Goal: Information Seeking & Learning: Learn about a topic

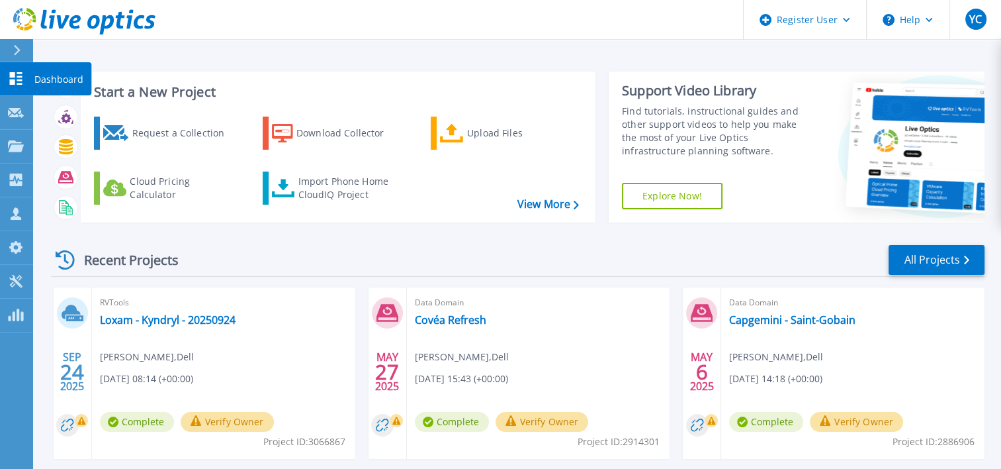
click at [26, 88] on link "Dashboard Dashboard" at bounding box center [16, 79] width 33 height 34
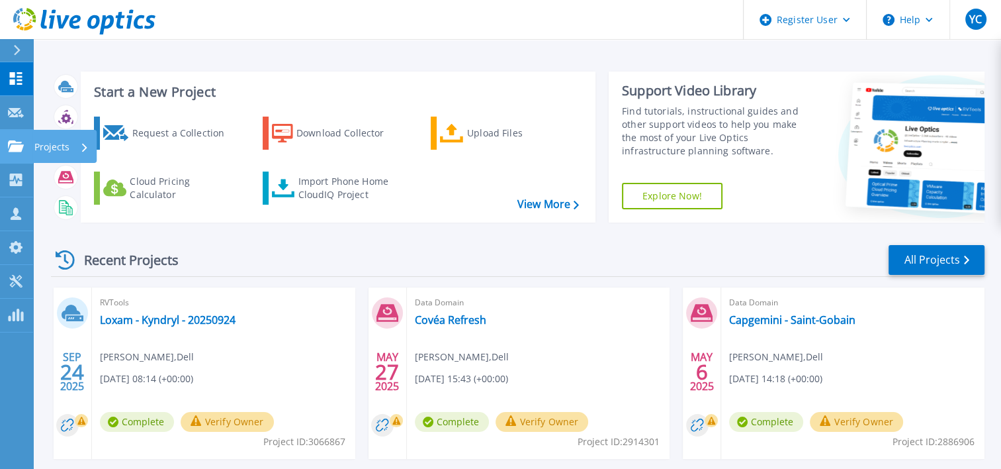
click at [66, 141] on p "Projects" at bounding box center [51, 147] width 35 height 34
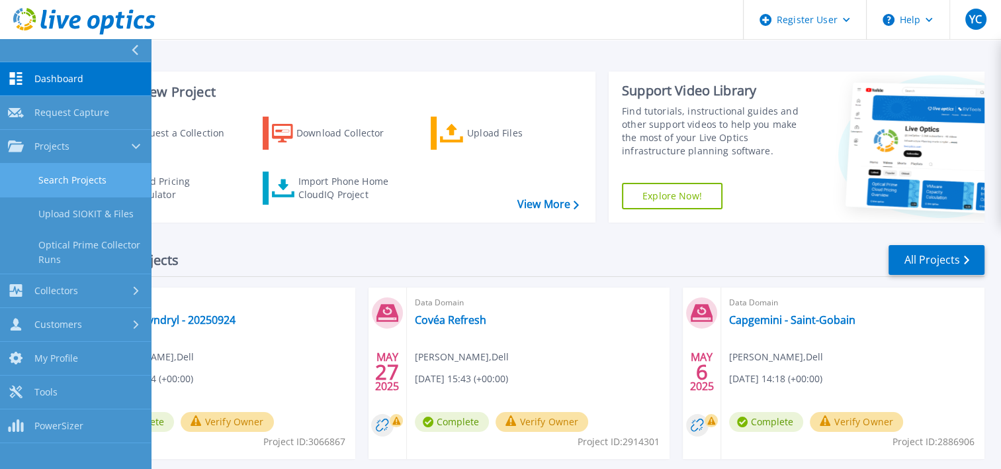
click at [86, 173] on link "Search Projects" at bounding box center [75, 180] width 151 height 34
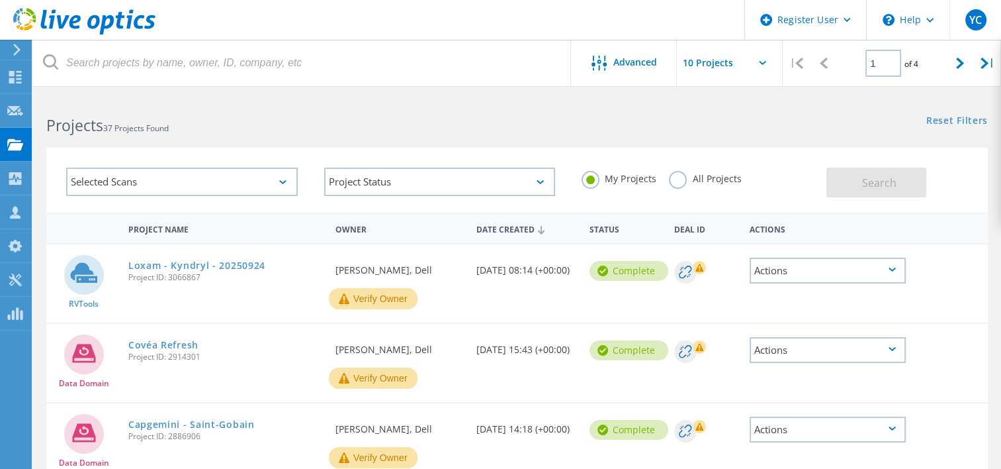
click at [709, 185] on div "All Projects" at bounding box center [705, 180] width 72 height 19
click at [706, 181] on label "All Projects" at bounding box center [705, 177] width 72 height 13
click at [0, 0] on input "All Projects" at bounding box center [0, 0] width 0 height 0
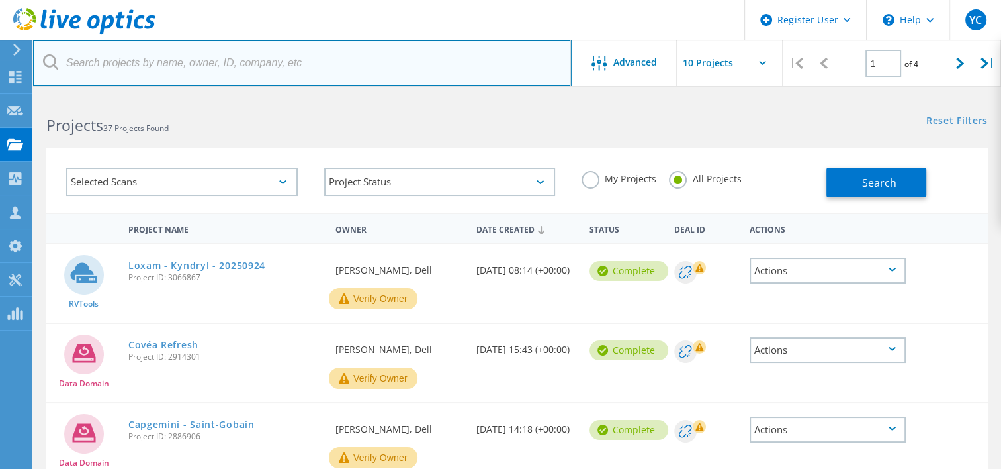
click at [302, 68] on input "text" at bounding box center [302, 63] width 539 height 46
type input "Q"
type input "H A Stack"
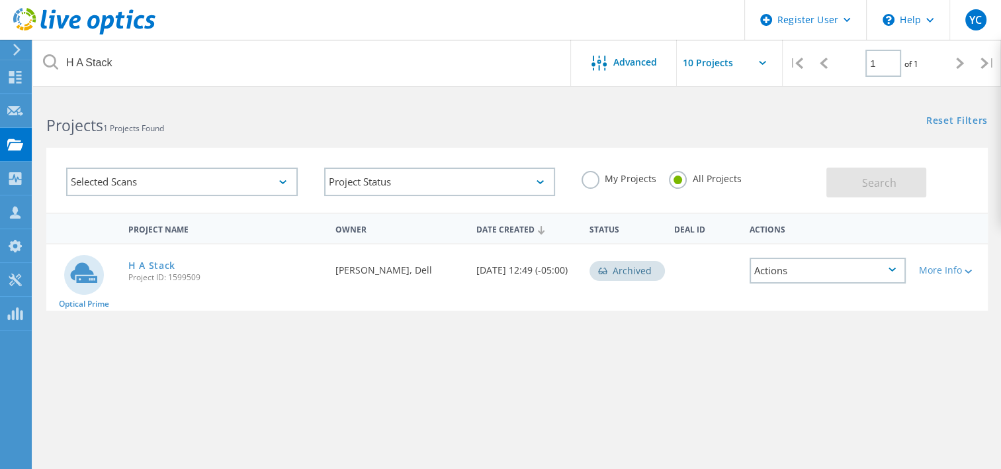
click at [87, 267] on icon at bounding box center [83, 273] width 27 height 20
click at [140, 265] on link "H A Stack" at bounding box center [151, 265] width 47 height 9
drag, startPoint x: 167, startPoint y: 260, endPoint x: 181, endPoint y: 246, distance: 19.2
click at [167, 261] on link "H A Stack" at bounding box center [151, 265] width 47 height 9
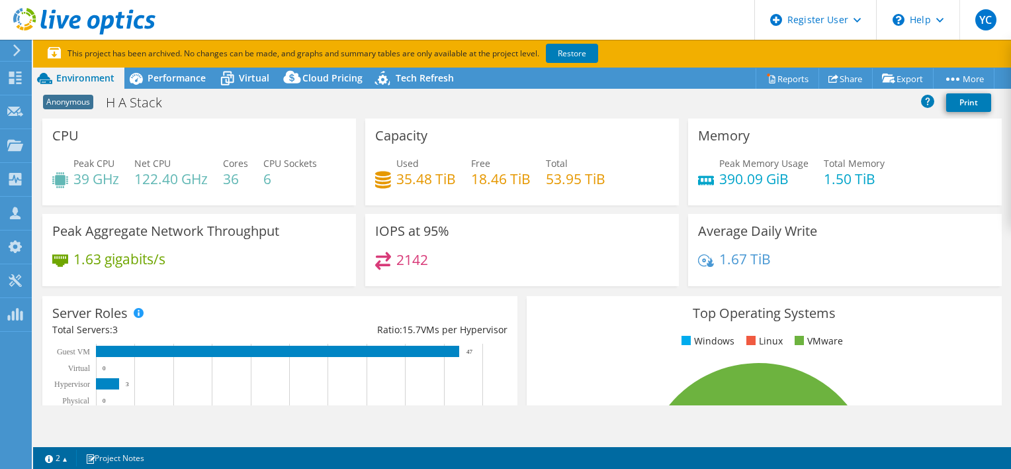
click at [945, 152] on div "Memory Peak Memory Usage 390.09 GiB Total Memory 1.50 TiB" at bounding box center [845, 161] width 314 height 87
click at [800, 73] on link "Reports" at bounding box center [788, 78] width 64 height 21
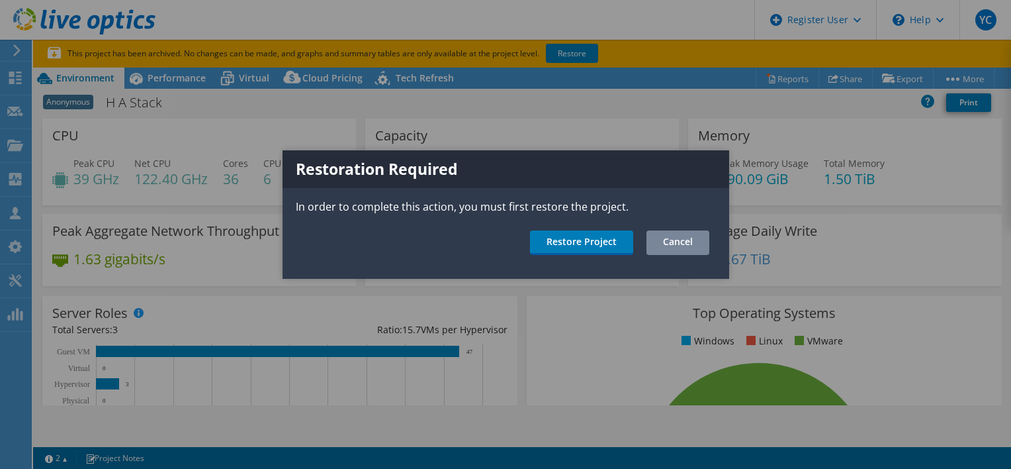
click at [698, 243] on link "Cancel" at bounding box center [678, 242] width 63 height 24
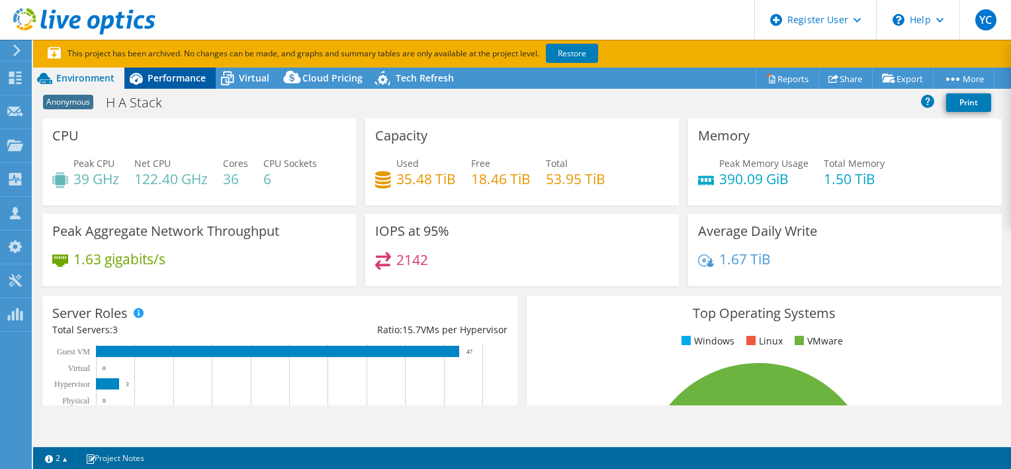
click at [177, 80] on span "Performance" at bounding box center [177, 77] width 58 height 13
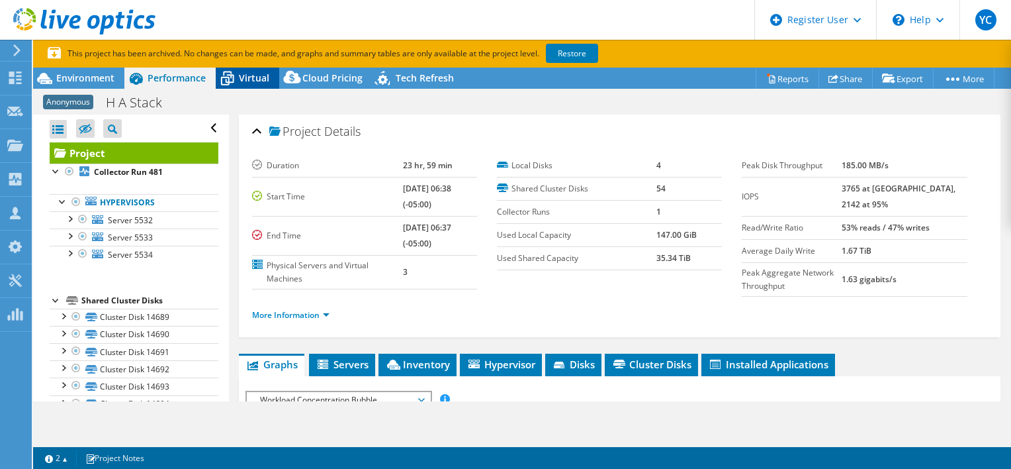
click at [233, 80] on icon at bounding box center [227, 79] width 13 height 11
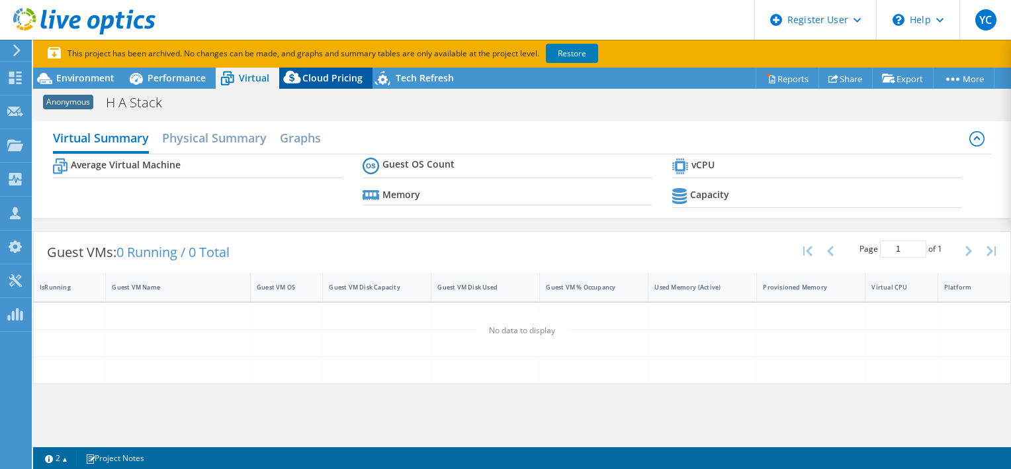
click at [314, 82] on span "Cloud Pricing" at bounding box center [332, 77] width 60 height 13
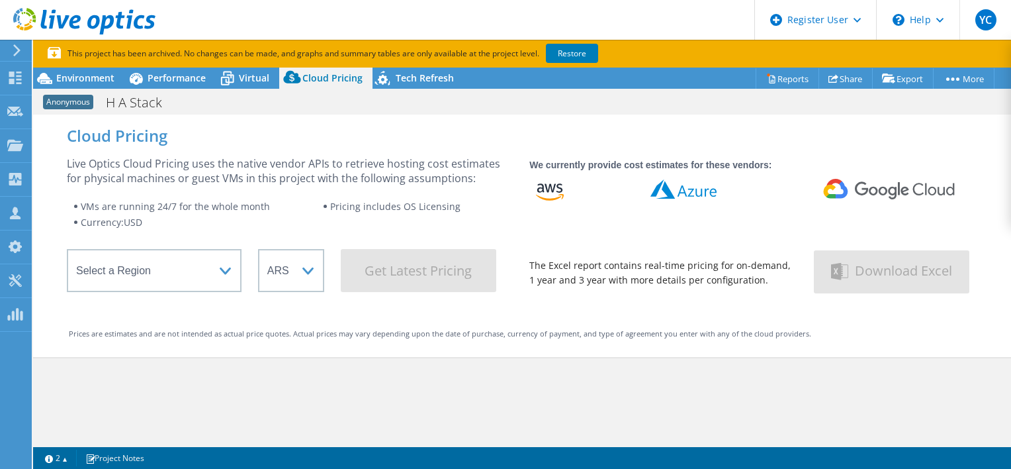
drag, startPoint x: 390, startPoint y: 82, endPoint x: 367, endPoint y: 85, distance: 22.7
click at [367, 85] on div "Environment Performance Virtual Upgrades Cloud Pricing Tech Refresh" at bounding box center [248, 78] width 431 height 21
drag, startPoint x: 29, startPoint y: 79, endPoint x: 66, endPoint y: 80, distance: 37.1
click at [71, 79] on div "Dashboard" at bounding box center [62, 78] width 62 height 33
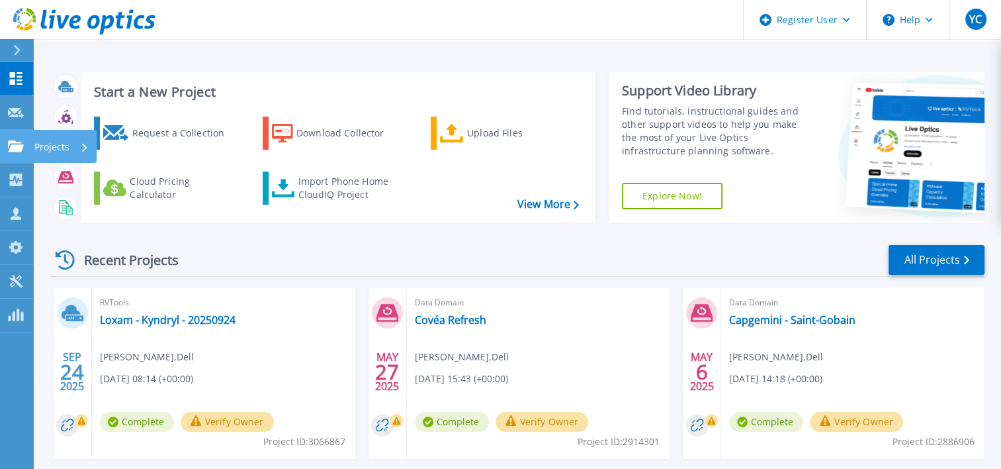
click at [15, 133] on link "Projects Projects" at bounding box center [16, 147] width 33 height 34
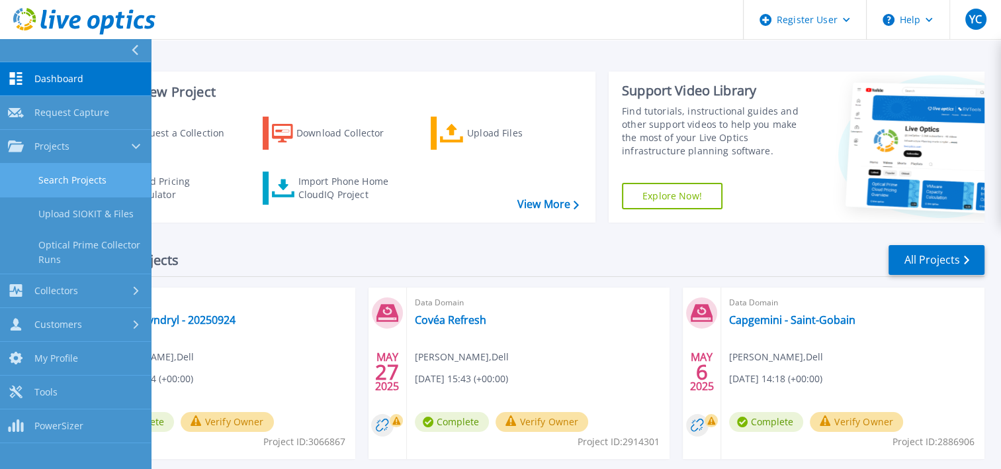
click at [70, 172] on link "Search Projects" at bounding box center [75, 180] width 151 height 34
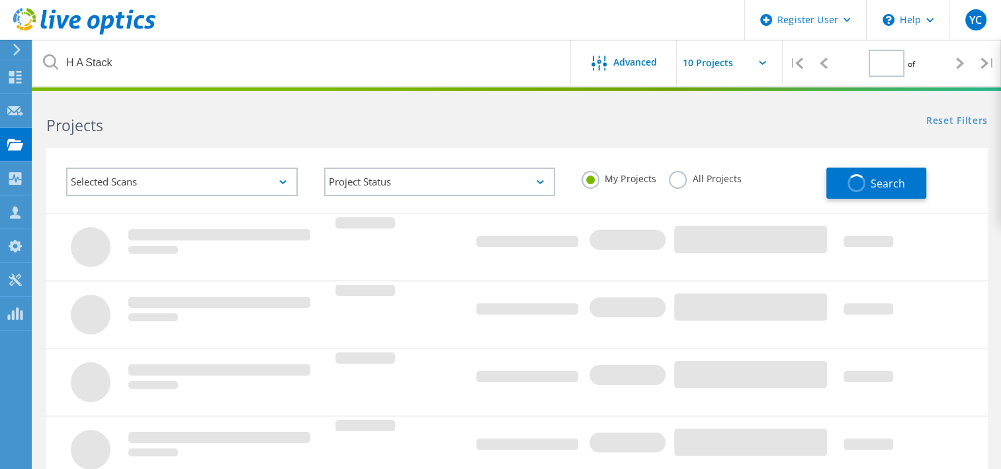
type input "1"
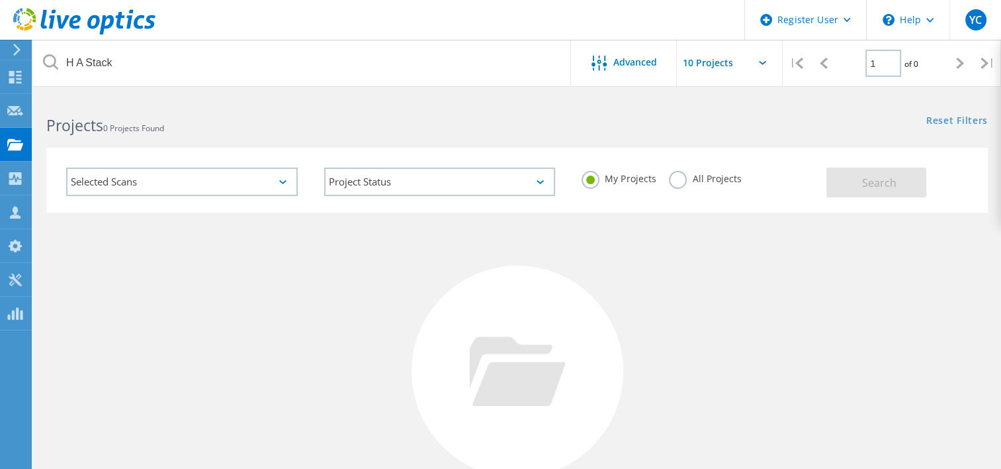
click at [714, 182] on label "All Projects" at bounding box center [705, 177] width 72 height 13
click at [0, 0] on input "All Projects" at bounding box center [0, 0] width 0 height 0
click at [212, 180] on div "Selected Scans" at bounding box center [182, 181] width 232 height 28
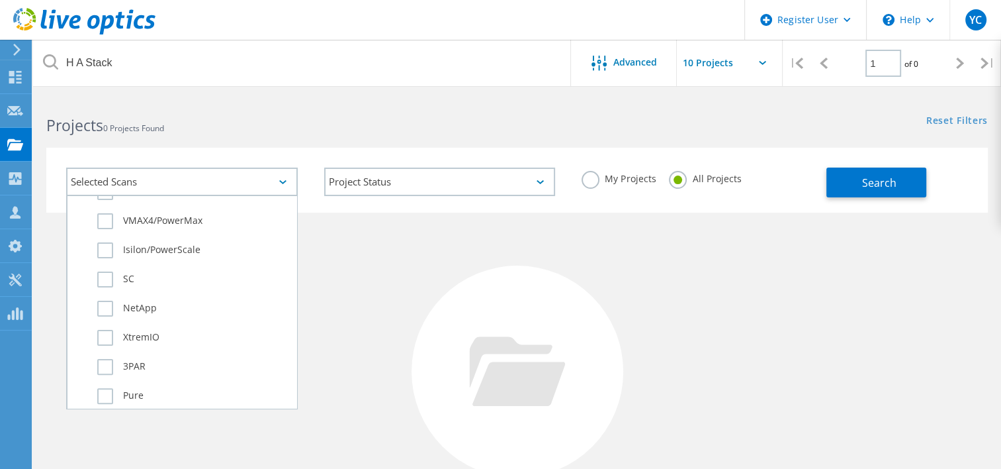
scroll to position [463, 0]
click at [101, 265] on label "SC" at bounding box center [193, 271] width 193 height 16
click at [0, 0] on input "SC" at bounding box center [0, 0] width 0 height 0
click at [394, 237] on div "No Projects Found Try refining your search." at bounding box center [517, 383] width 942 height 342
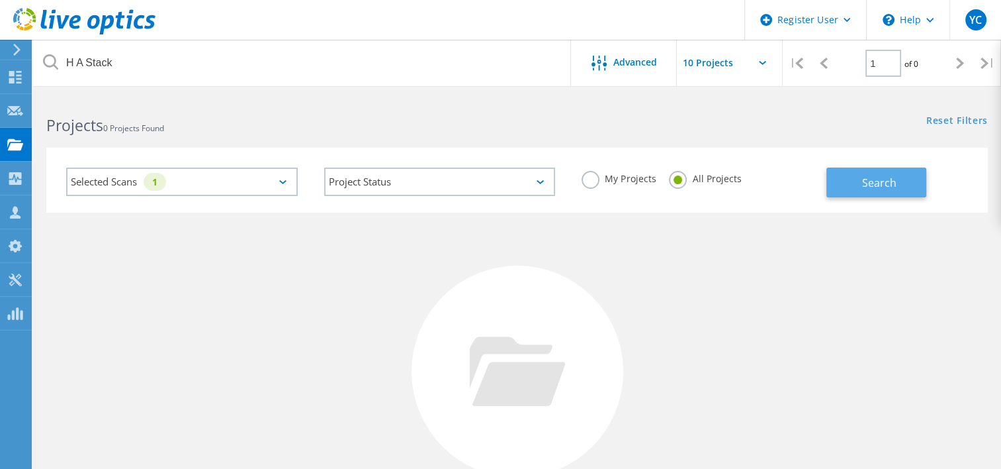
click at [860, 183] on button "Search" at bounding box center [877, 182] width 100 height 30
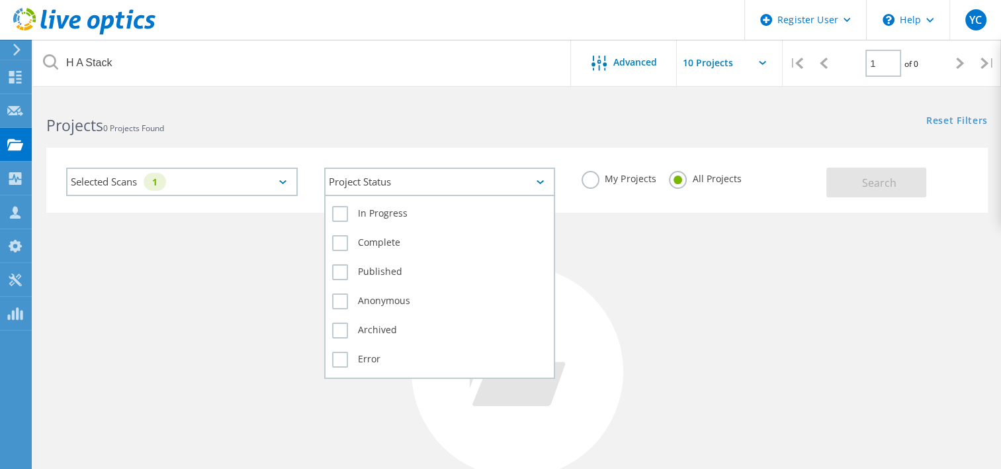
click at [413, 185] on div "Project Status" at bounding box center [440, 181] width 232 height 28
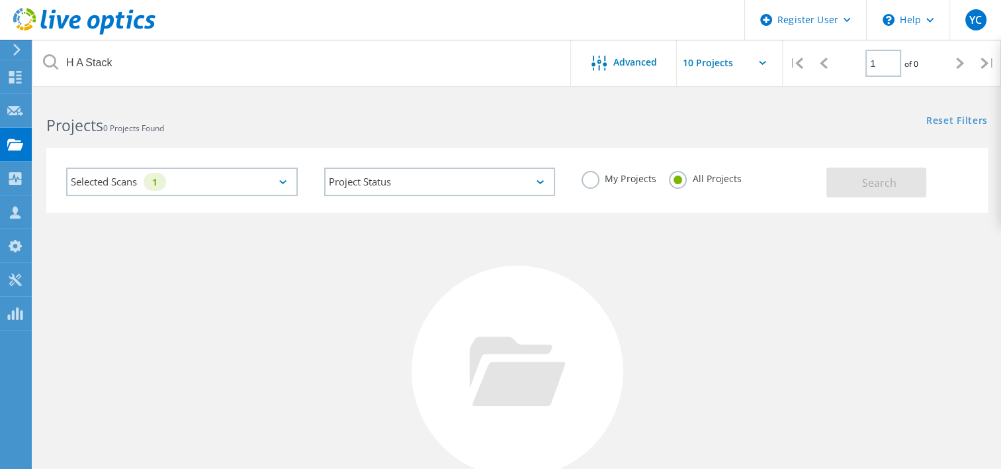
click at [175, 229] on div "No Projects Found Try refining your search." at bounding box center [517, 383] width 942 height 342
click at [216, 188] on div "Selected Scans 1" at bounding box center [182, 181] width 232 height 28
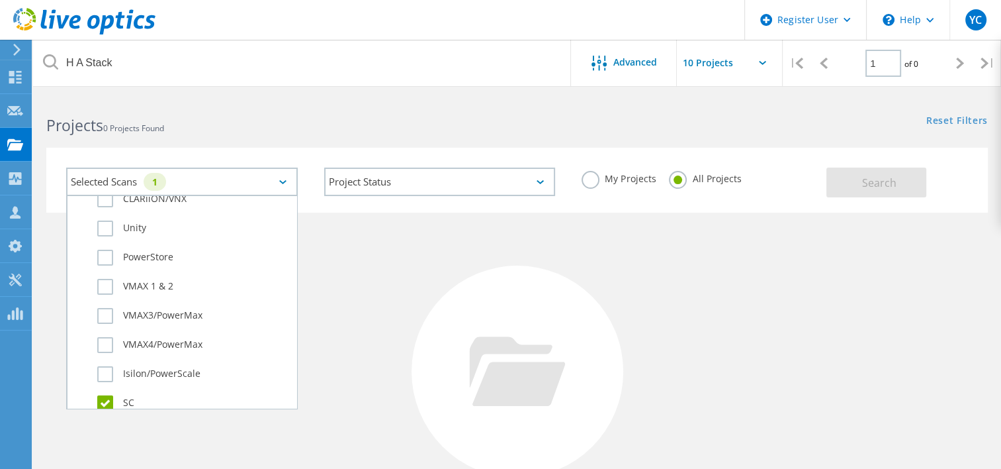
scroll to position [530, 0]
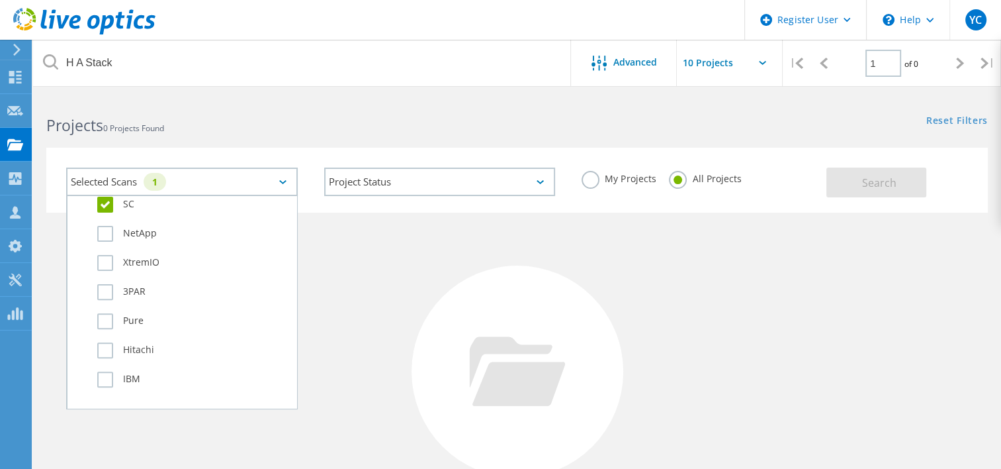
click at [107, 199] on label "SC" at bounding box center [193, 205] width 193 height 16
click at [0, 0] on input "SC" at bounding box center [0, 0] width 0 height 0
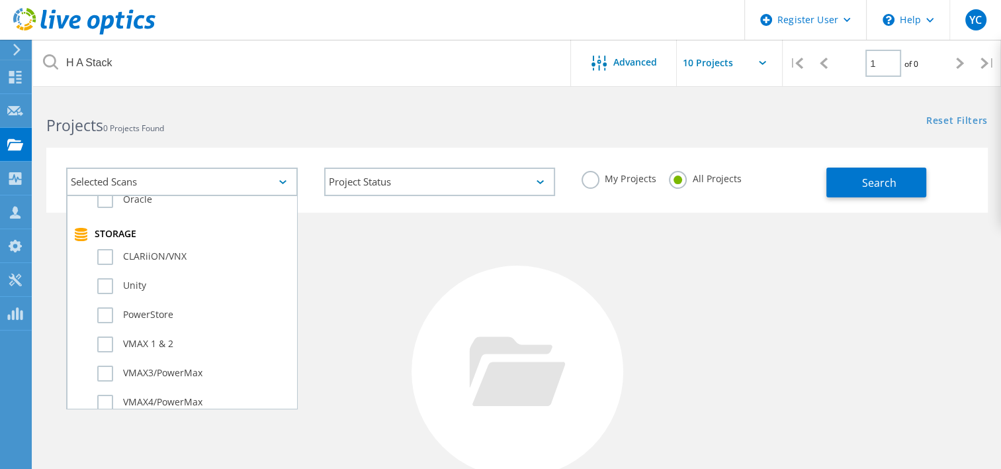
scroll to position [250, 0]
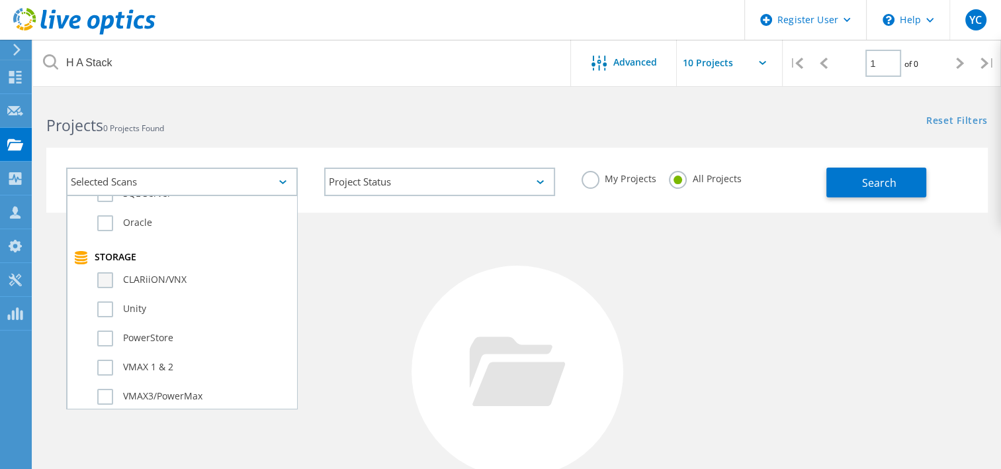
click at [103, 277] on label "CLARiiON/VNX" at bounding box center [193, 280] width 193 height 16
click at [0, 0] on input "CLARiiON/VNX" at bounding box center [0, 0] width 0 height 0
drag, startPoint x: 297, startPoint y: 137, endPoint x: 517, endPoint y: 162, distance: 221.8
click at [299, 137] on div "Selected Scans 1 Server & Cloud Optical Prime AWS Azure Nutanix RVTools Kuberne…" at bounding box center [517, 171] width 968 height 81
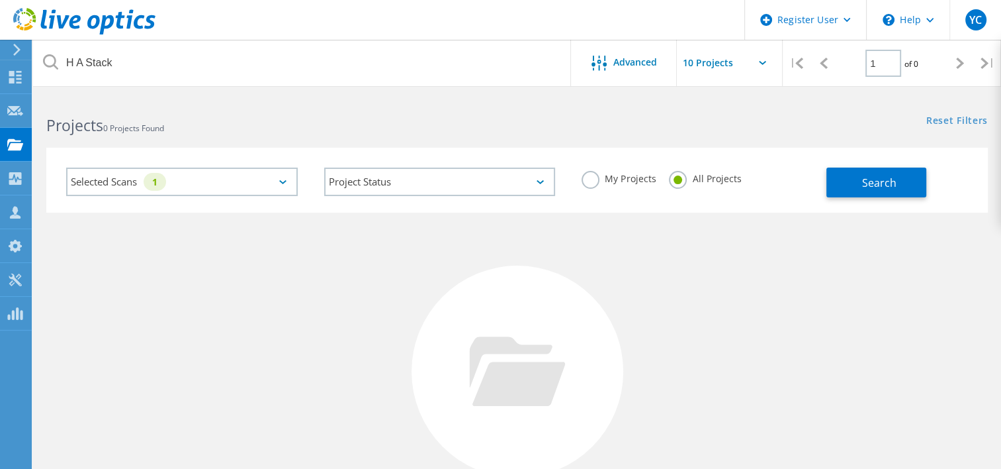
drag, startPoint x: 890, startPoint y: 184, endPoint x: 792, endPoint y: 180, distance: 98.7
click at [890, 184] on span "Search" at bounding box center [879, 182] width 34 height 15
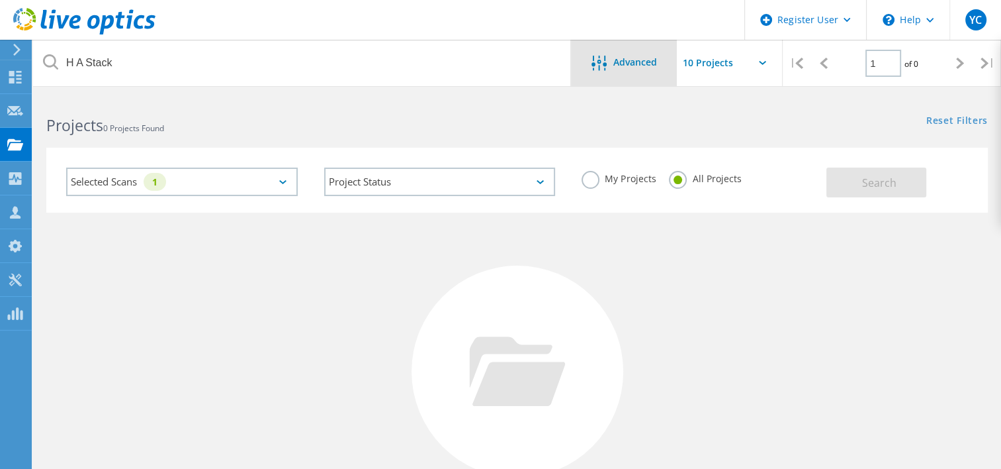
click at [625, 58] on span "Advanced" at bounding box center [636, 62] width 44 height 9
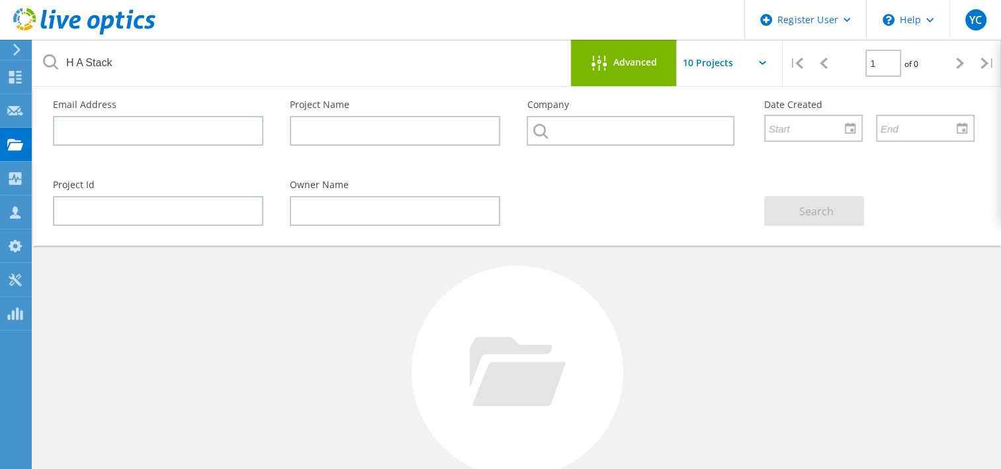
click at [625, 62] on span "Advanced" at bounding box center [636, 62] width 44 height 9
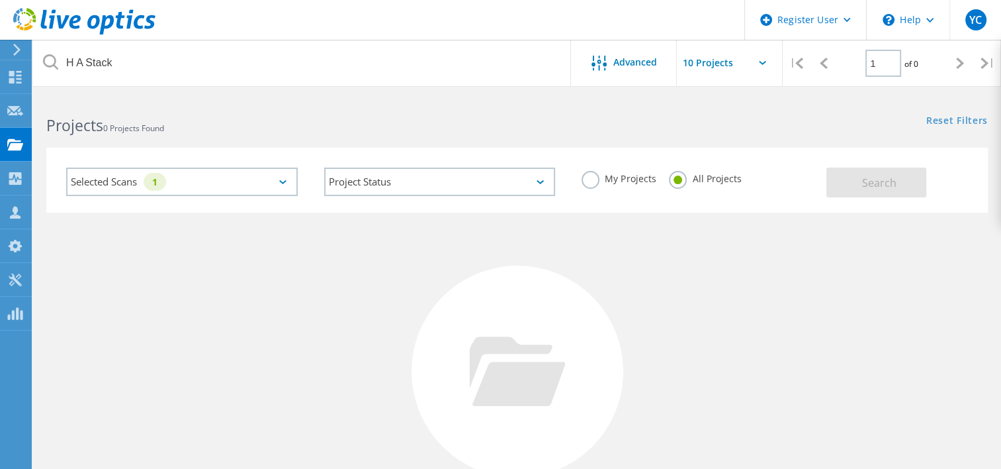
click at [279, 179] on div "Selected Scans 1" at bounding box center [182, 181] width 232 height 28
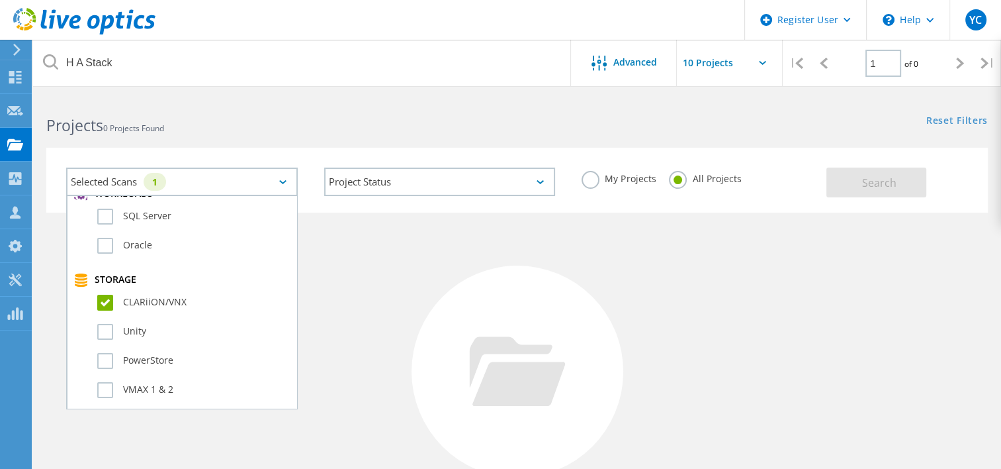
scroll to position [265, 0]
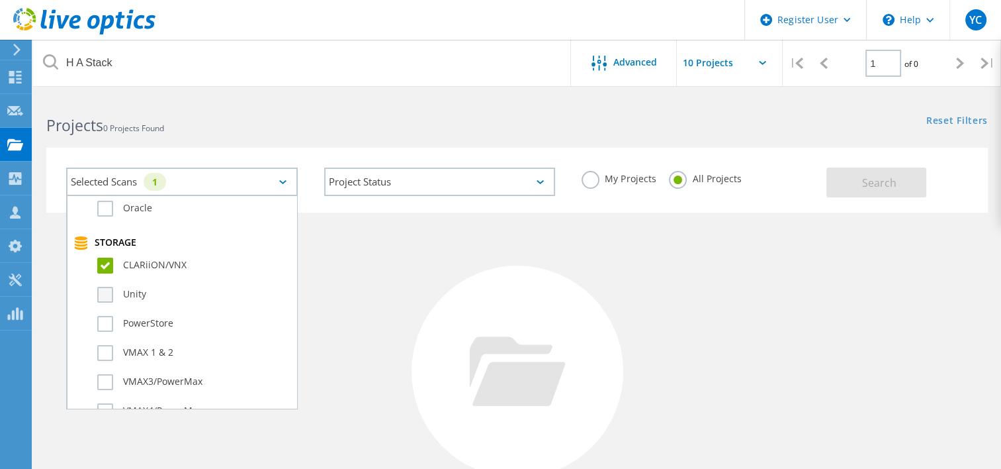
click at [105, 287] on label "Unity" at bounding box center [193, 295] width 193 height 16
click at [0, 0] on input "Unity" at bounding box center [0, 0] width 0 height 0
click at [105, 263] on label "CLARiiON/VNX" at bounding box center [193, 265] width 193 height 16
click at [0, 0] on input "CLARiiON/VNX" at bounding box center [0, 0] width 0 height 0
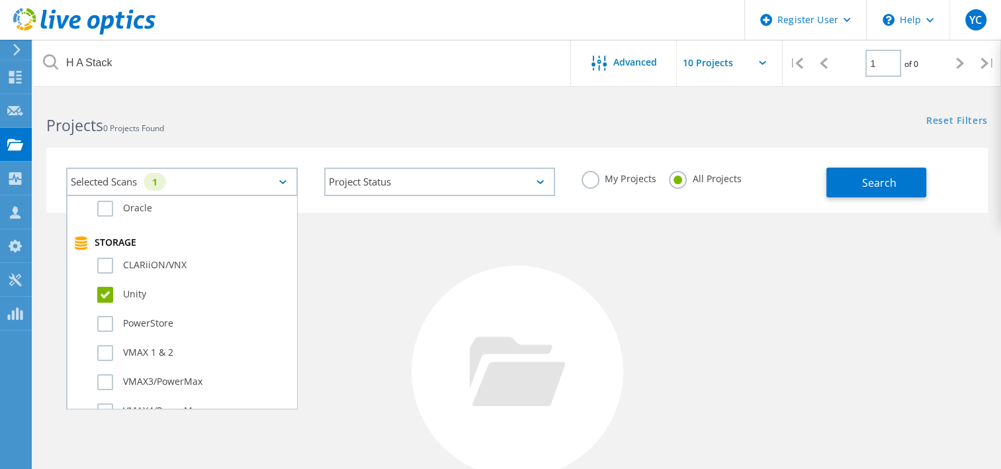
click at [337, 233] on div "No Projects Found Try refining your search." at bounding box center [517, 383] width 942 height 342
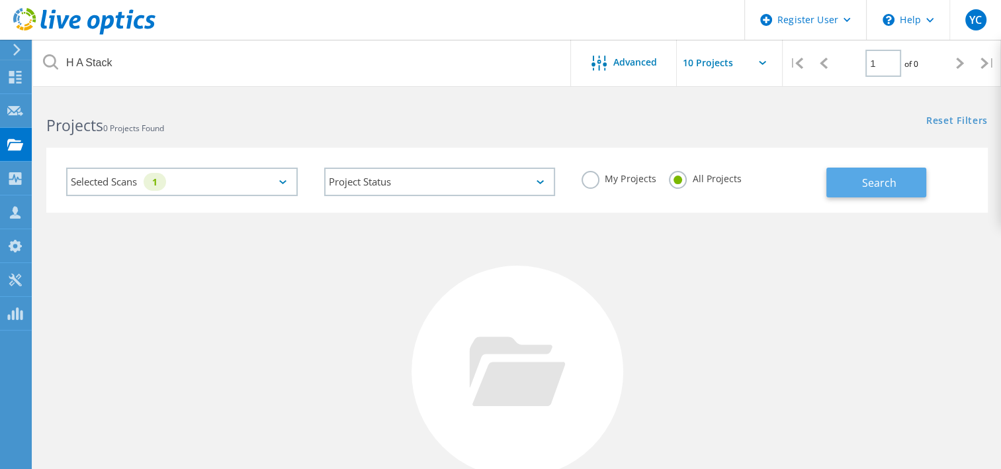
click at [876, 182] on span "Search" at bounding box center [879, 182] width 34 height 15
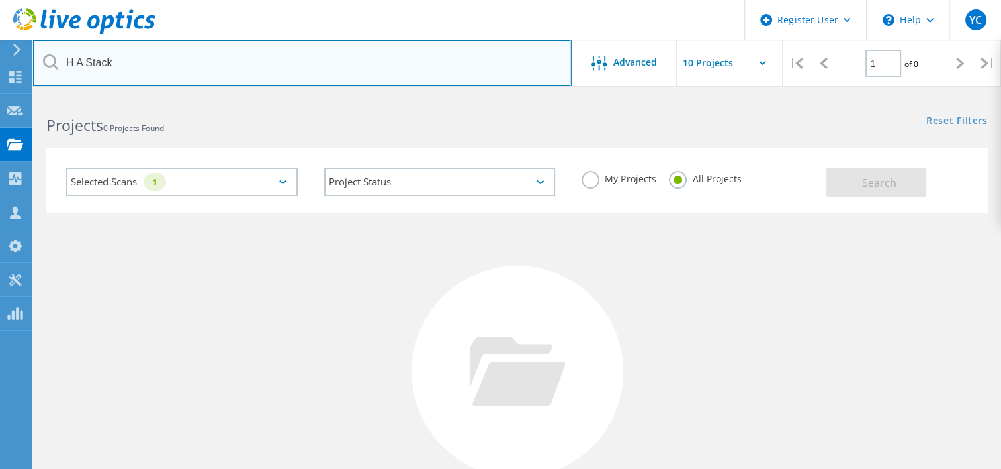
drag, startPoint x: 112, startPoint y: 60, endPoint x: -3, endPoint y: 58, distance: 114.5
click at [0, 58] on html "Register User \n Help Explore Helpful Articles Contact Support YC Dell User Yan…" at bounding box center [500, 305] width 1001 height 610
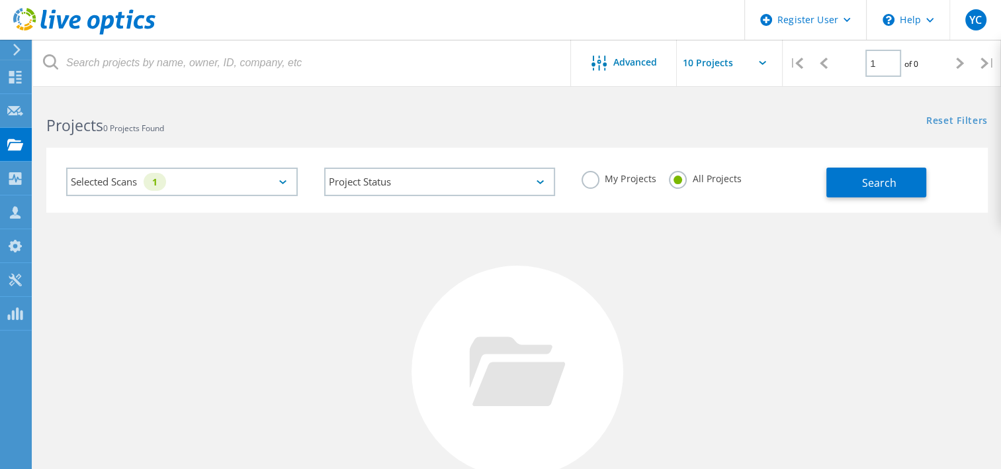
click at [273, 170] on div "Selected Scans 1" at bounding box center [182, 181] width 232 height 28
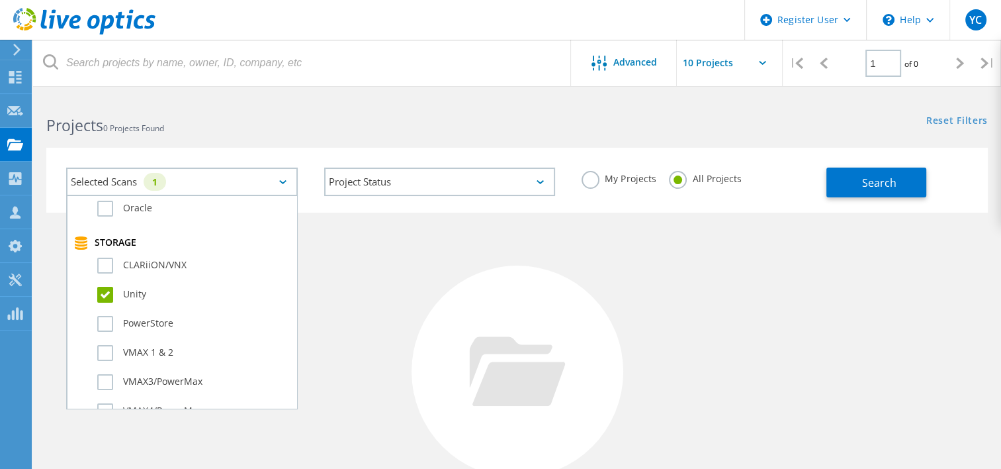
click at [107, 291] on label "Unity" at bounding box center [193, 295] width 193 height 16
click at [0, 0] on input "Unity" at bounding box center [0, 0] width 0 height 0
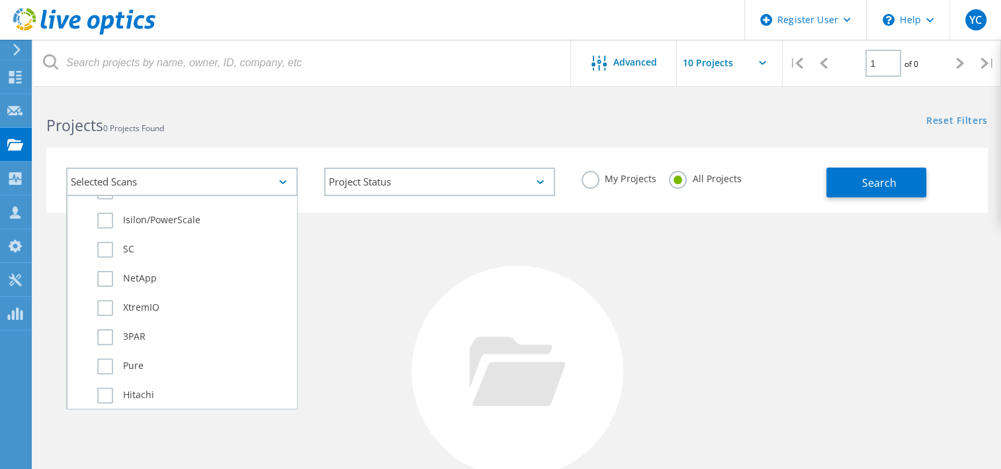
scroll to position [463, 0]
click at [103, 263] on label "SC" at bounding box center [193, 271] width 193 height 16
click at [0, 0] on input "SC" at bounding box center [0, 0] width 0 height 0
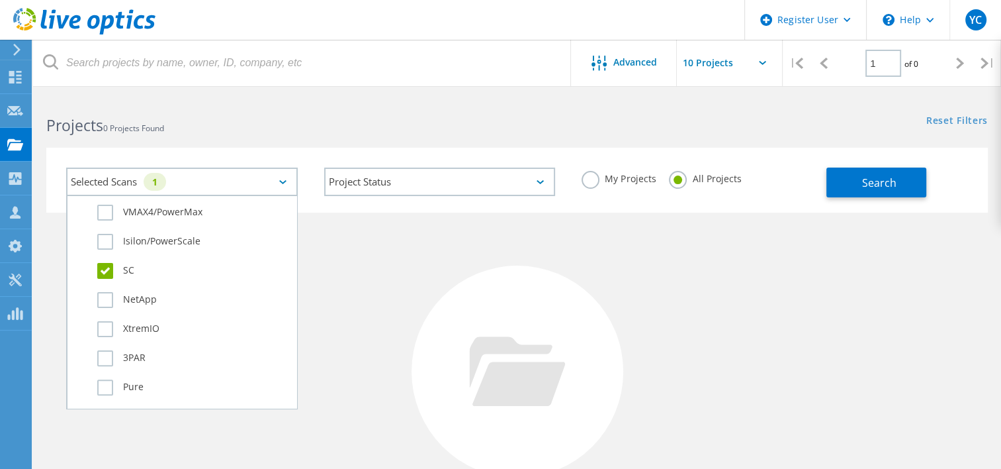
click at [465, 231] on div "No Projects Found Try refining your search." at bounding box center [517, 383] width 942 height 342
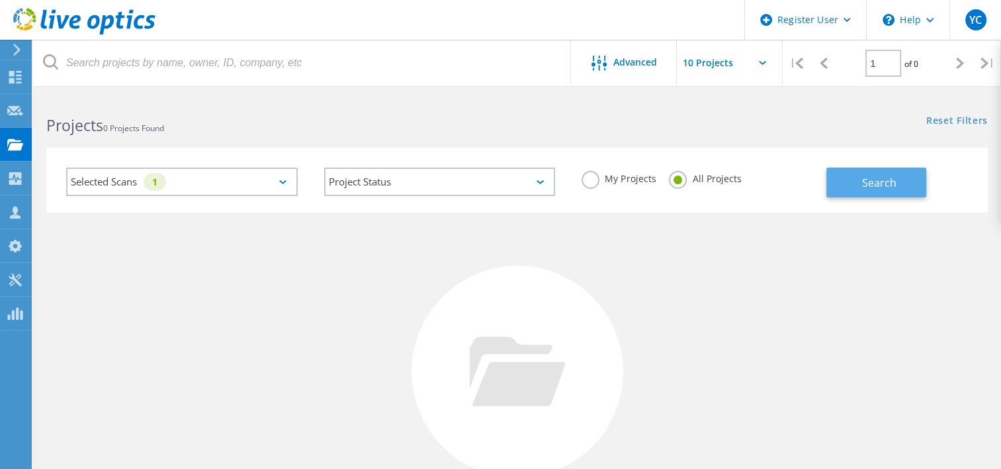
click at [866, 180] on span "Search" at bounding box center [879, 182] width 34 height 15
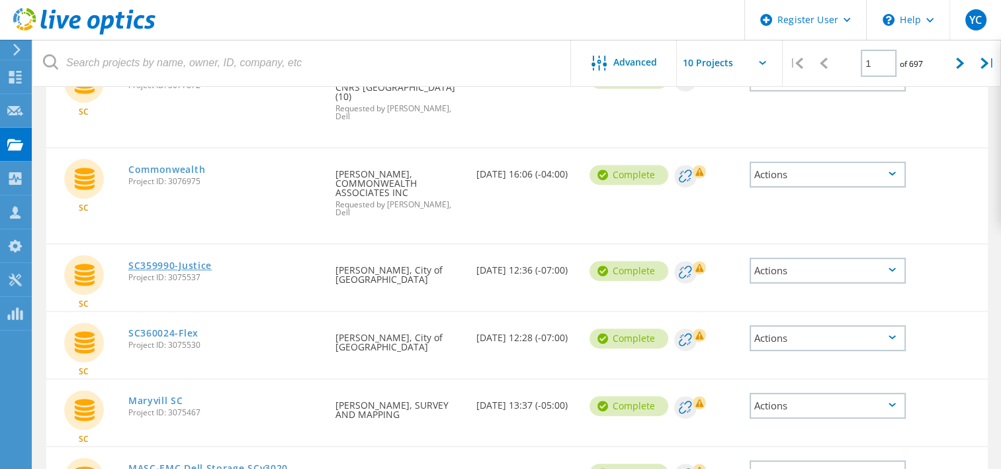
scroll to position [0, 0]
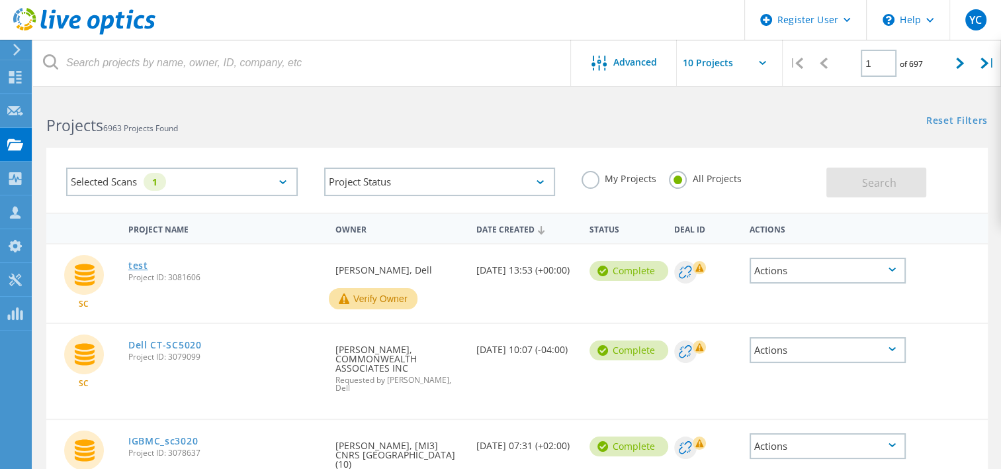
click at [132, 266] on link "test" at bounding box center [138, 265] width 20 height 9
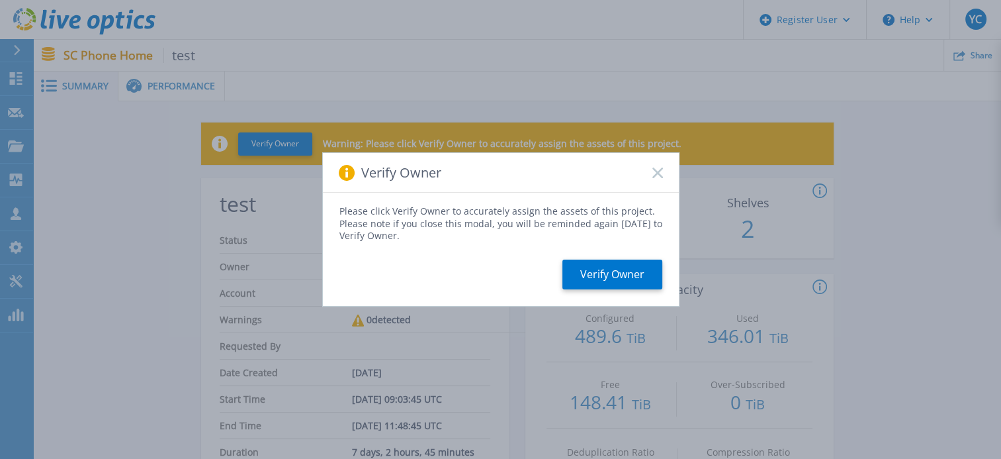
click at [660, 171] on rect at bounding box center [657, 172] width 11 height 11
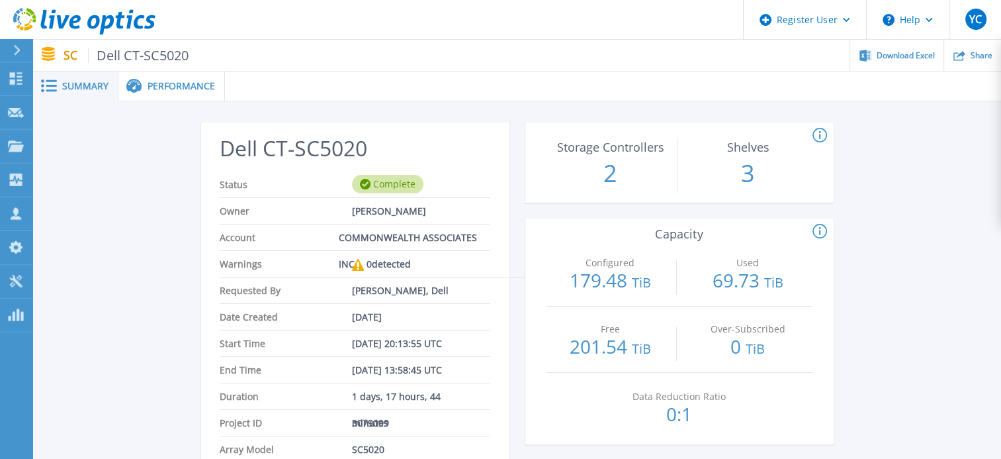
click at [164, 97] on div "Performance" at bounding box center [171, 86] width 107 height 30
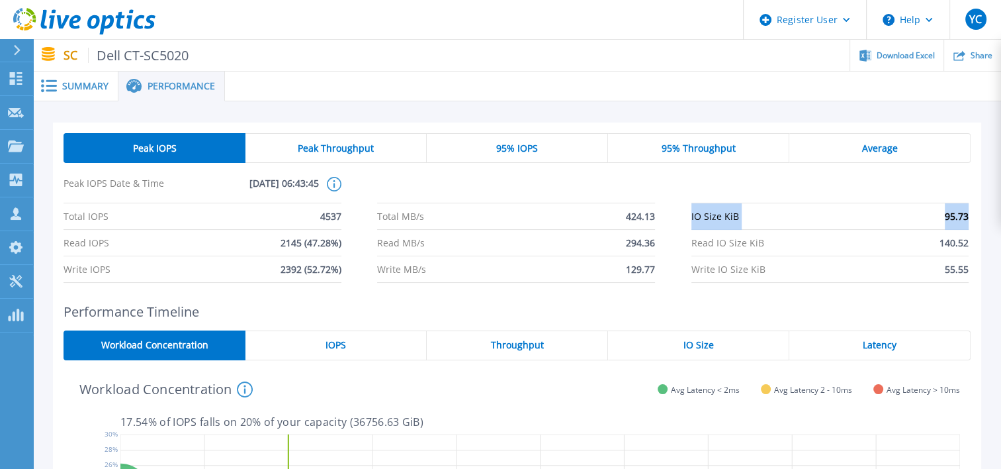
drag, startPoint x: 688, startPoint y: 214, endPoint x: 977, endPoint y: 213, distance: 288.6
click at [977, 213] on div "Peak IOPS Peak Throughput 95% IOPS 95% Throughput Average Peak IOPS Date & Time…" at bounding box center [517, 207] width 929 height 171
click at [866, 152] on span "Average" at bounding box center [880, 148] width 36 height 11
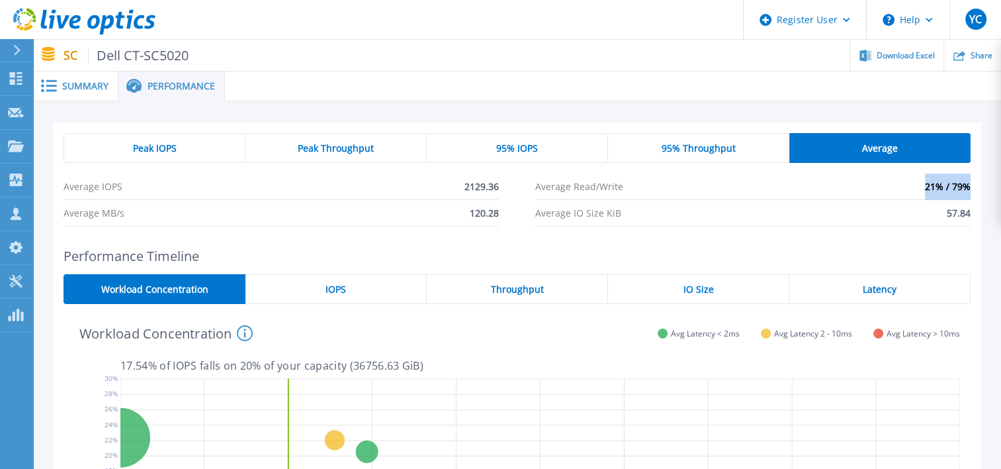
drag, startPoint x: 913, startPoint y: 181, endPoint x: 973, endPoint y: 185, distance: 59.7
click at [973, 185] on div "Peak IOPS Peak Throughput 95% IOPS 95% Throughput Average Average IOPS 2129.36 …" at bounding box center [517, 179] width 929 height 115
click at [968, 185] on span "21% / 79%" at bounding box center [948, 186] width 46 height 26
click at [932, 186] on span "21% / 79%" at bounding box center [948, 186] width 46 height 26
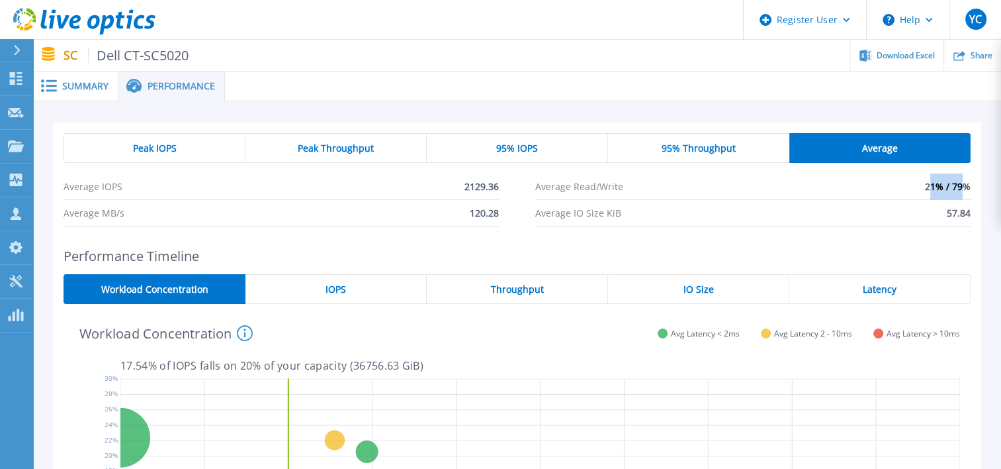
drag, startPoint x: 931, startPoint y: 186, endPoint x: 964, endPoint y: 185, distance: 32.4
click at [964, 185] on span "21% / 79%" at bounding box center [948, 186] width 46 height 26
drag, startPoint x: 964, startPoint y: 185, endPoint x: 973, endPoint y: 185, distance: 9.3
click at [964, 185] on span "21% / 79%" at bounding box center [948, 186] width 46 height 26
drag, startPoint x: 974, startPoint y: 185, endPoint x: 920, endPoint y: 188, distance: 54.4
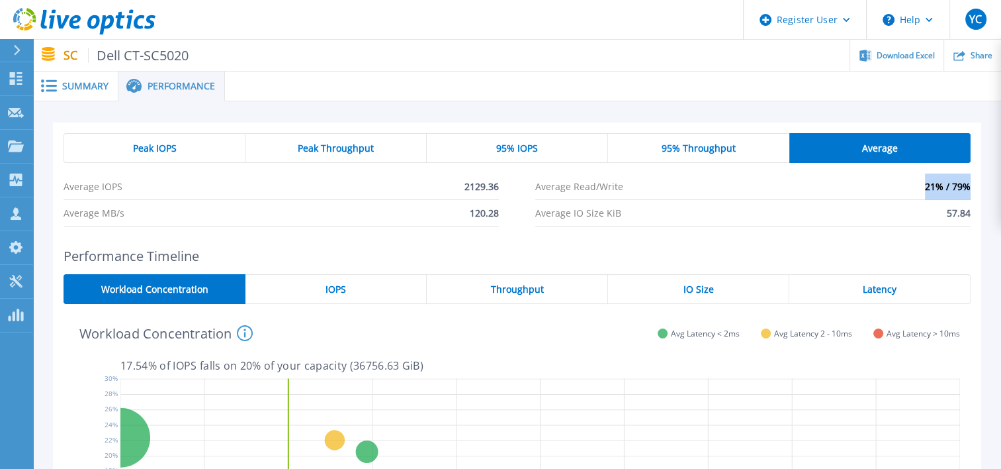
click at [920, 188] on div "Peak IOPS Peak Throughput 95% IOPS 95% Throughput Average Average IOPS 2129.36 …" at bounding box center [517, 179] width 929 height 115
click at [920, 188] on li "Average Read/Write 21% / 79%" at bounding box center [753, 186] width 436 height 26
drag, startPoint x: 539, startPoint y: 216, endPoint x: 972, endPoint y: 208, distance: 432.9
click at [972, 208] on div "Peak IOPS Peak Throughput 95% IOPS 95% Throughput Average Average IOPS 2129.36 …" at bounding box center [517, 179] width 929 height 115
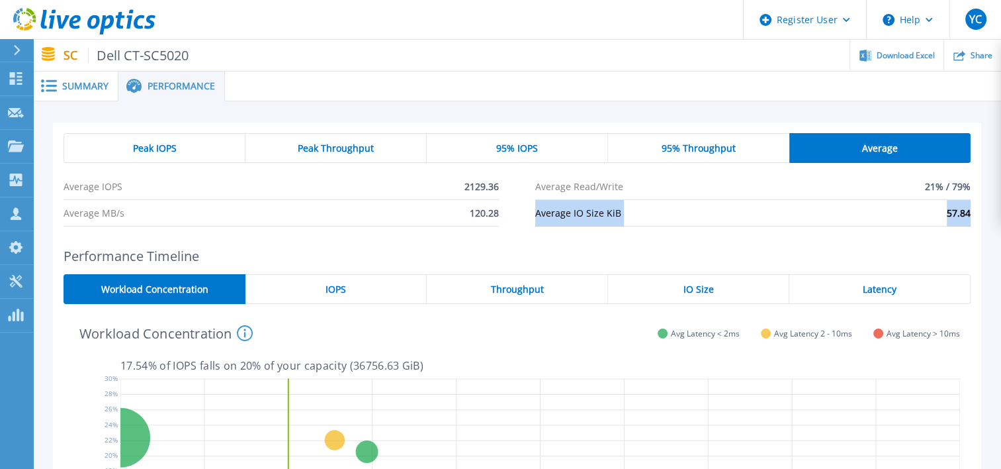
drag, startPoint x: 962, startPoint y: 209, endPoint x: 870, endPoint y: 204, distance: 92.2
click at [961, 209] on span "57.84" at bounding box center [959, 213] width 24 height 26
click at [127, 153] on div "Peak IOPS" at bounding box center [155, 148] width 182 height 30
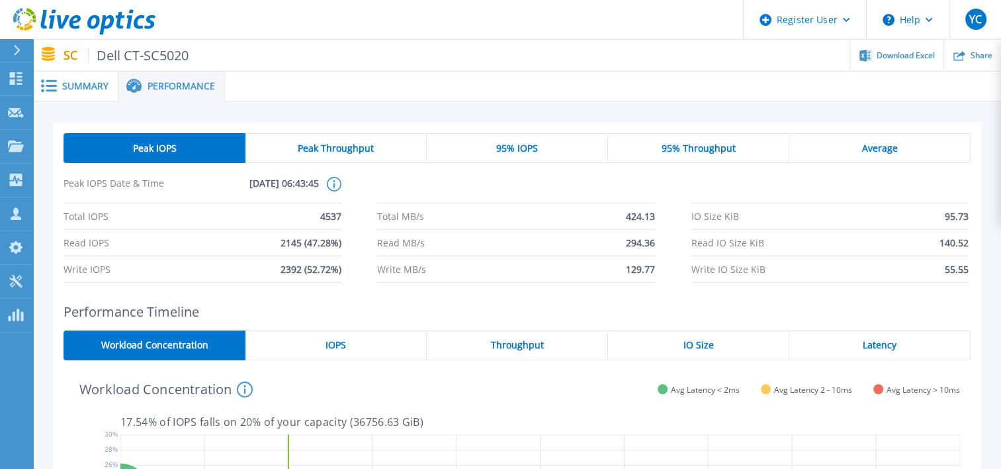
click at [538, 153] on div "95% IOPS" at bounding box center [517, 148] width 181 height 30
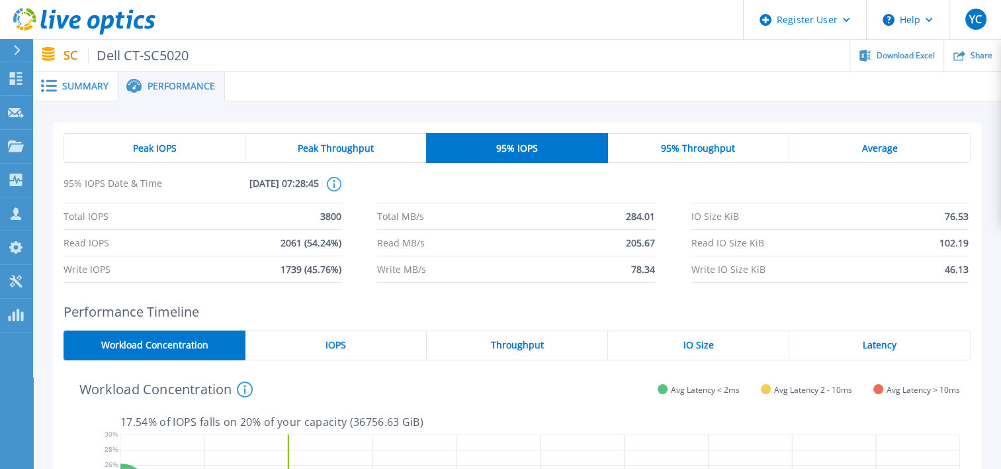
click at [631, 152] on div "95% Throughput" at bounding box center [698, 148] width 181 height 30
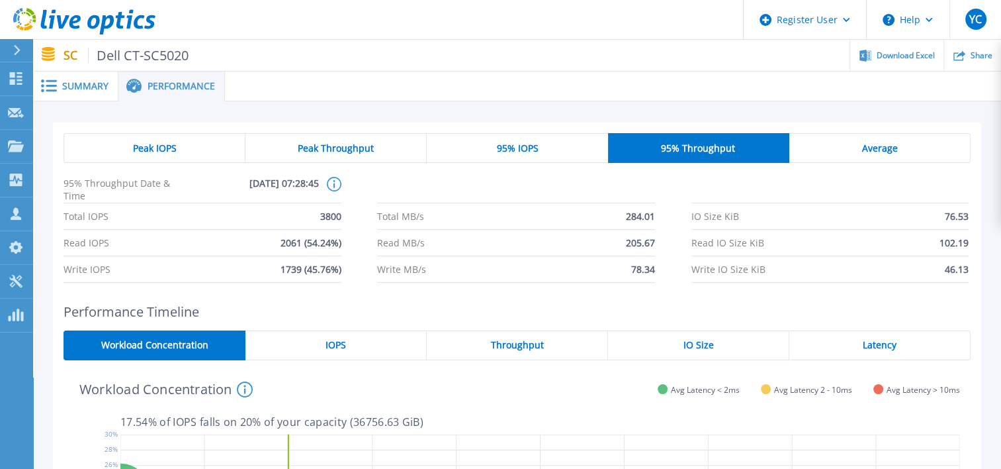
click at [547, 151] on div "95% IOPS" at bounding box center [517, 148] width 181 height 30
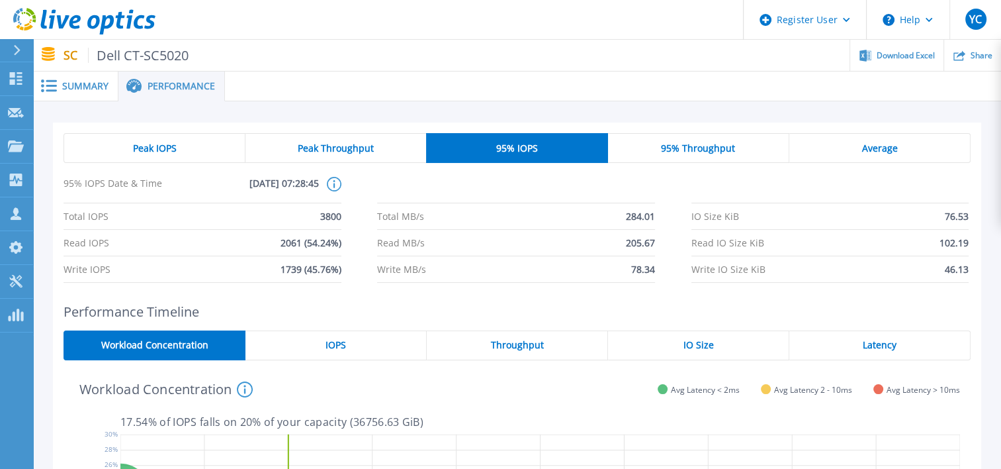
click at [187, 142] on div "Peak IOPS" at bounding box center [155, 148] width 182 height 30
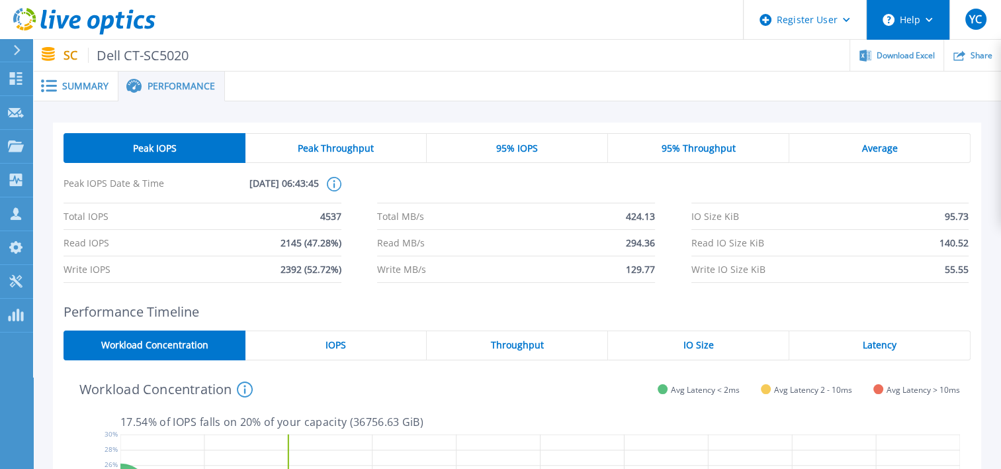
click at [907, 19] on button "Help" at bounding box center [908, 20] width 83 height 40
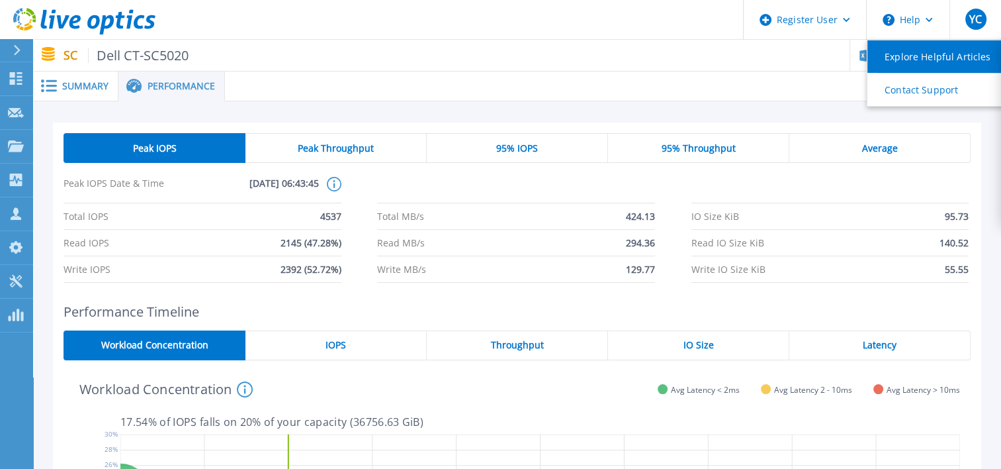
click at [915, 45] on link "Explore Helpful Articles" at bounding box center [942, 56] width 148 height 32
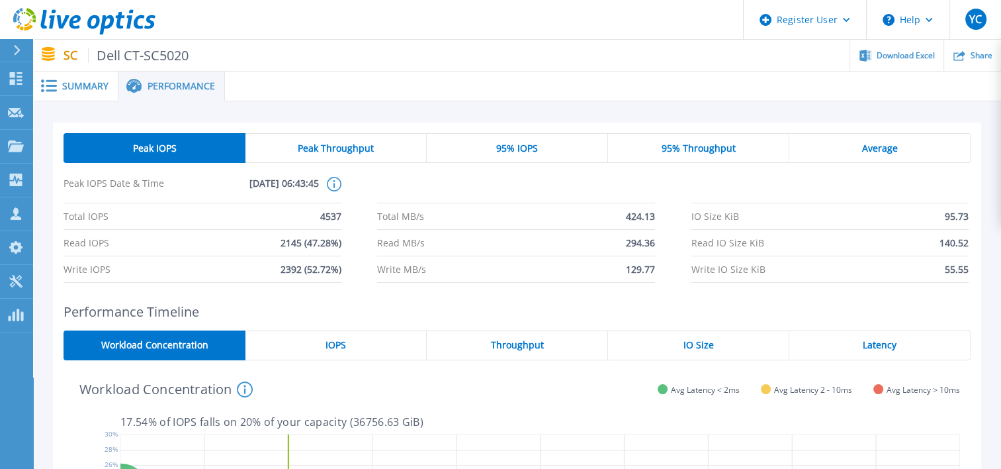
click at [335, 184] on icon at bounding box center [334, 184] width 15 height 15
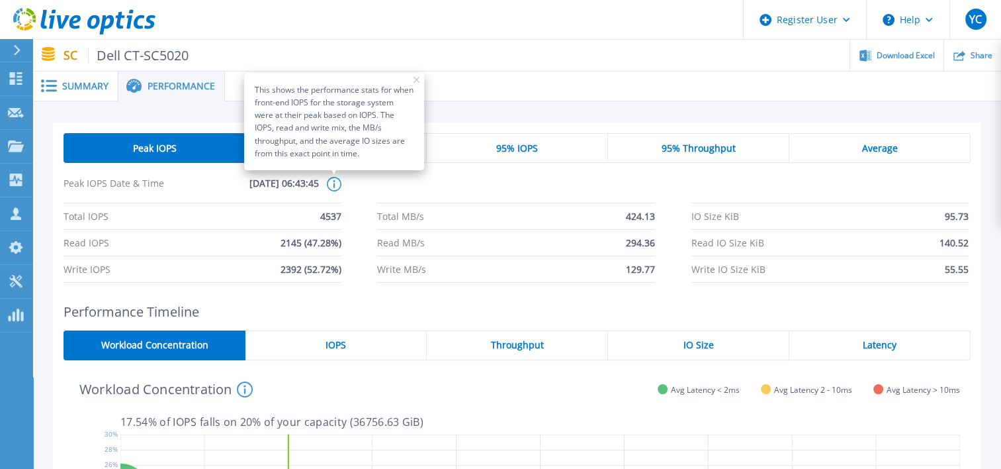
drag, startPoint x: 572, startPoint y: 240, endPoint x: 546, endPoint y: 236, distance: 26.2
click at [572, 240] on li "Read MB/s 294.36" at bounding box center [515, 243] width 277 height 26
click at [417, 81] on rect at bounding box center [416, 80] width 7 height 7
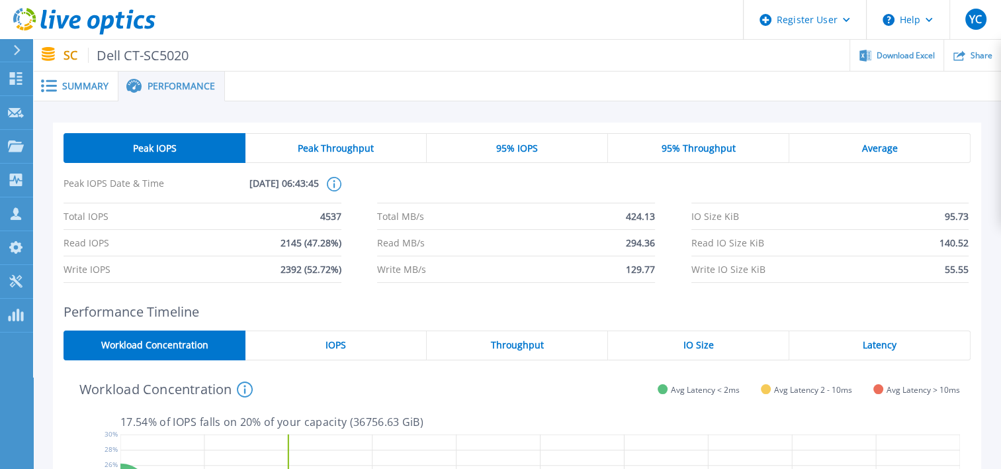
click at [504, 155] on div "95% IOPS" at bounding box center [517, 148] width 181 height 30
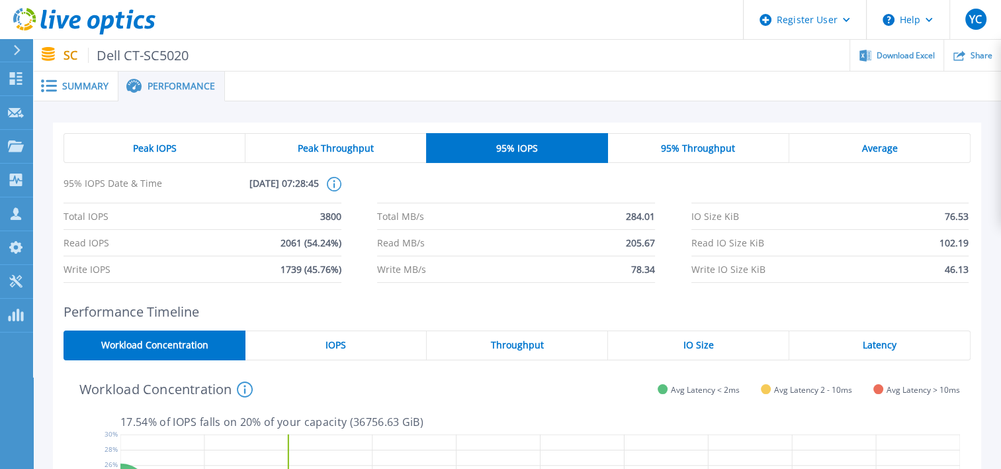
click at [152, 149] on span "Peak IOPS" at bounding box center [155, 148] width 44 height 11
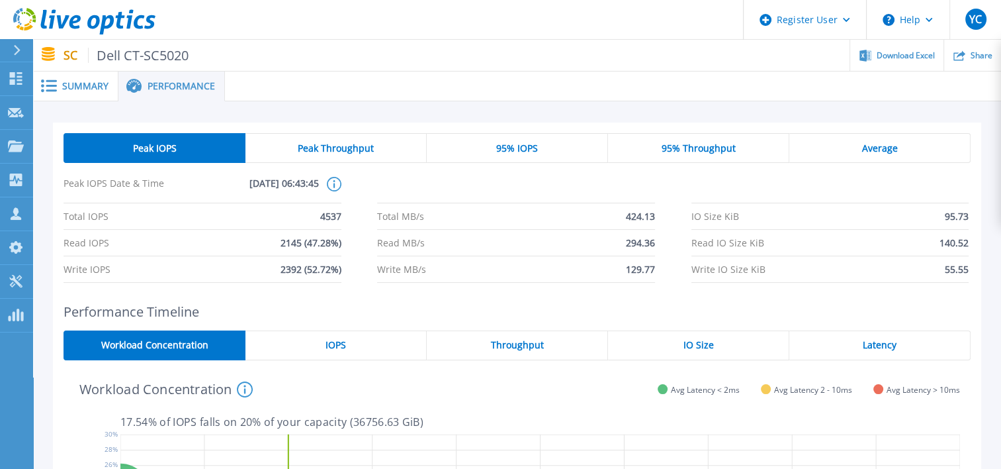
click at [518, 145] on span "95% IOPS" at bounding box center [517, 148] width 42 height 11
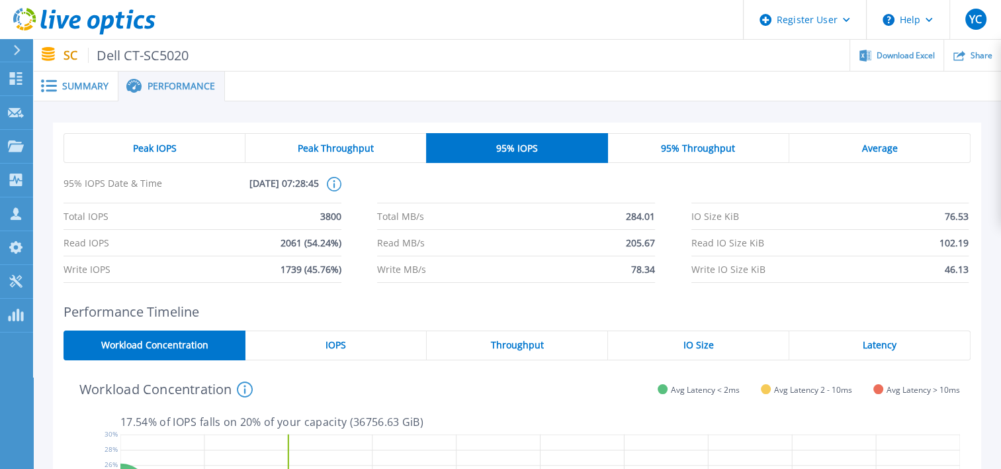
click at [863, 148] on span "Average" at bounding box center [880, 148] width 36 height 11
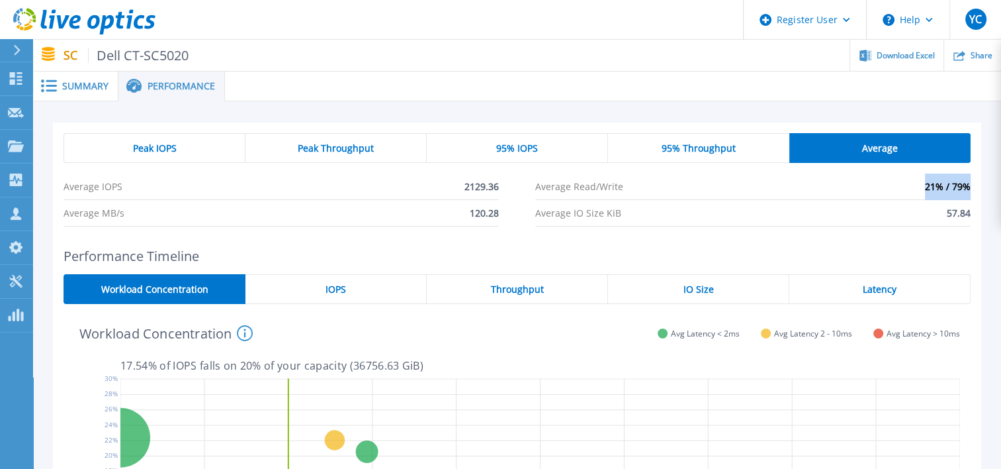
drag, startPoint x: 921, startPoint y: 185, endPoint x: 977, endPoint y: 185, distance: 55.6
click at [977, 185] on div "Peak IOPS Peak Throughput 95% IOPS 95% Throughput Average Average IOPS 2129.36 …" at bounding box center [517, 179] width 929 height 115
click at [969, 185] on span "21% / 79%" at bounding box center [948, 186] width 46 height 26
drag, startPoint x: 972, startPoint y: 190, endPoint x: 922, endPoint y: 189, distance: 49.6
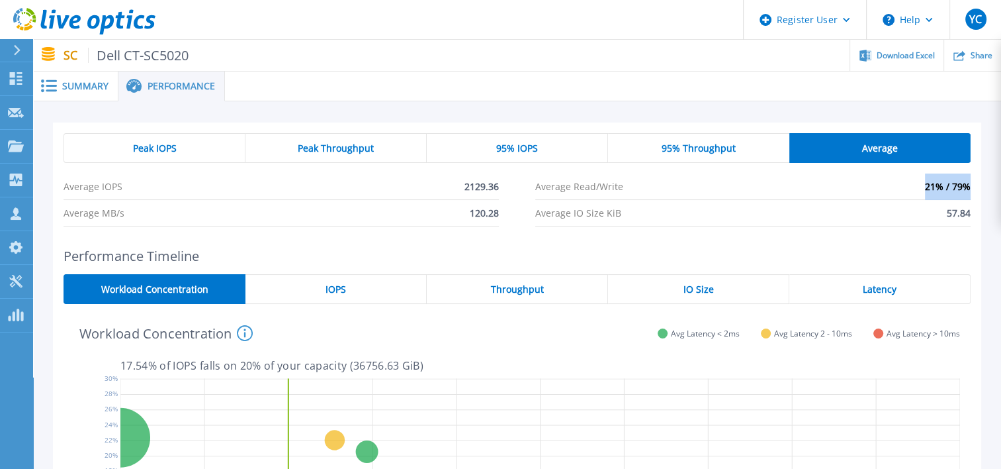
click at [922, 189] on div "Peak IOPS Peak Throughput 95% IOPS 95% Throughput Average Average IOPS 2129.36 …" at bounding box center [517, 179] width 929 height 115
click at [922, 189] on li "Average Read/Write 21% / 79%" at bounding box center [753, 186] width 436 height 26
click at [682, 153] on span "95% Throughput" at bounding box center [699, 148] width 74 height 11
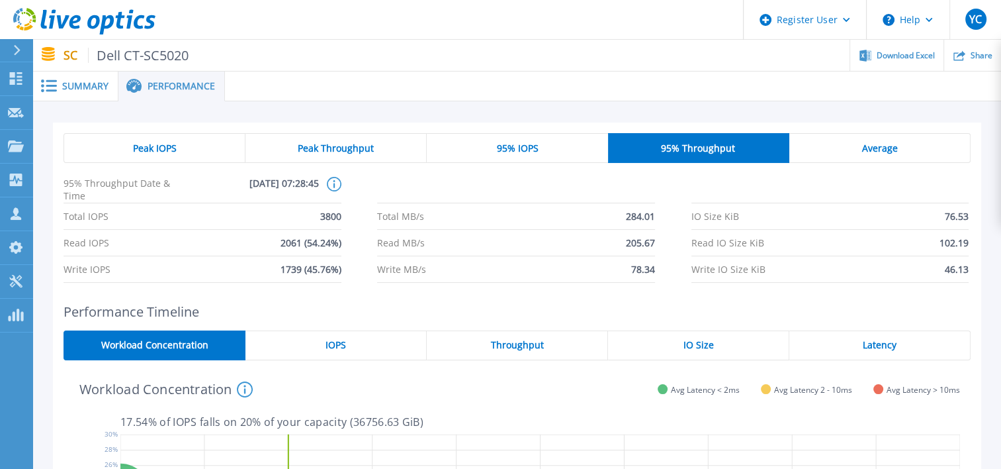
click at [62, 88] on span "Summary" at bounding box center [85, 85] width 46 height 9
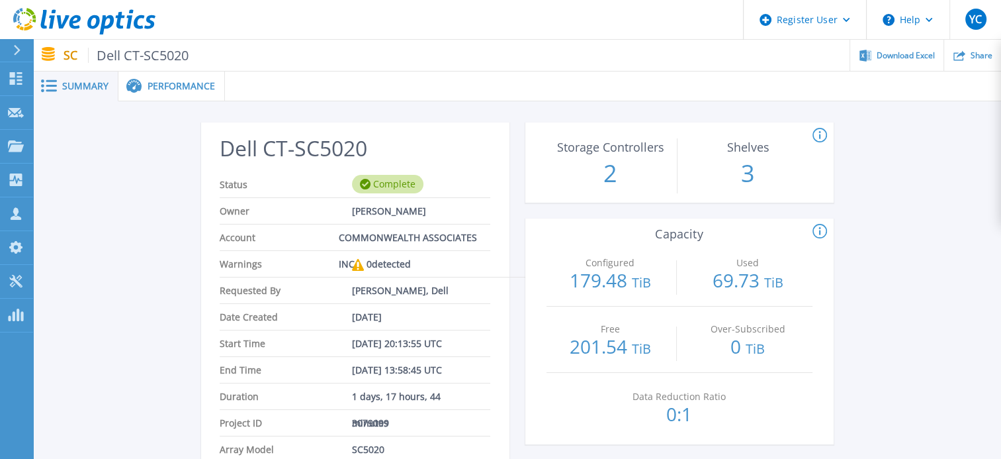
click at [160, 93] on div "Performance" at bounding box center [171, 86] width 107 height 30
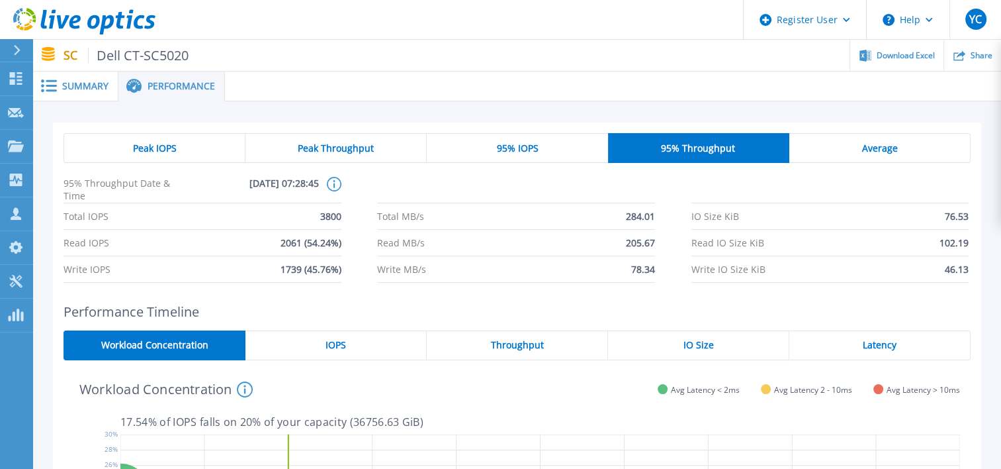
click at [93, 85] on span "Summary" at bounding box center [85, 85] width 46 height 9
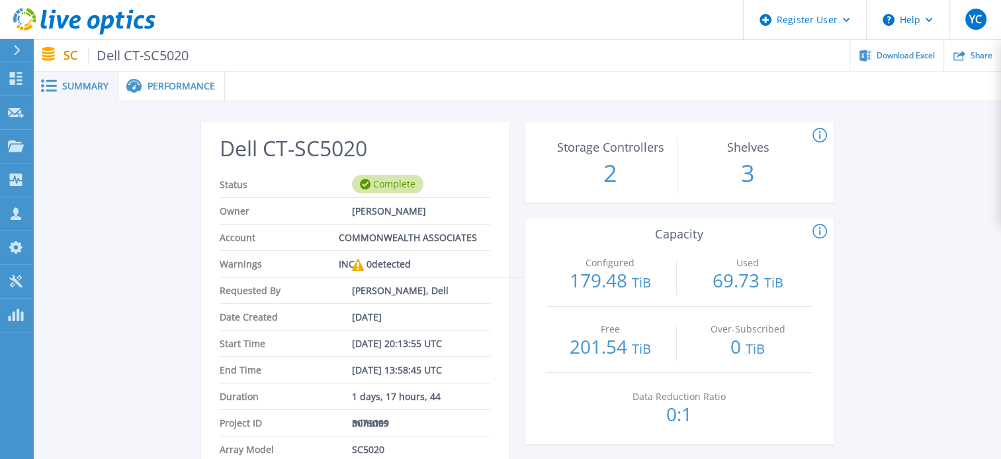
click at [177, 85] on span "Performance" at bounding box center [182, 85] width 68 height 9
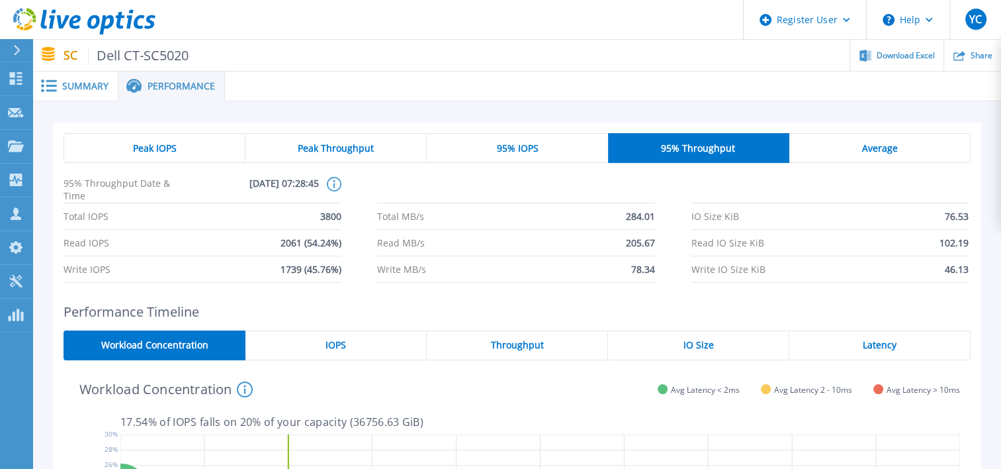
click at [79, 84] on span "Summary" at bounding box center [85, 85] width 46 height 9
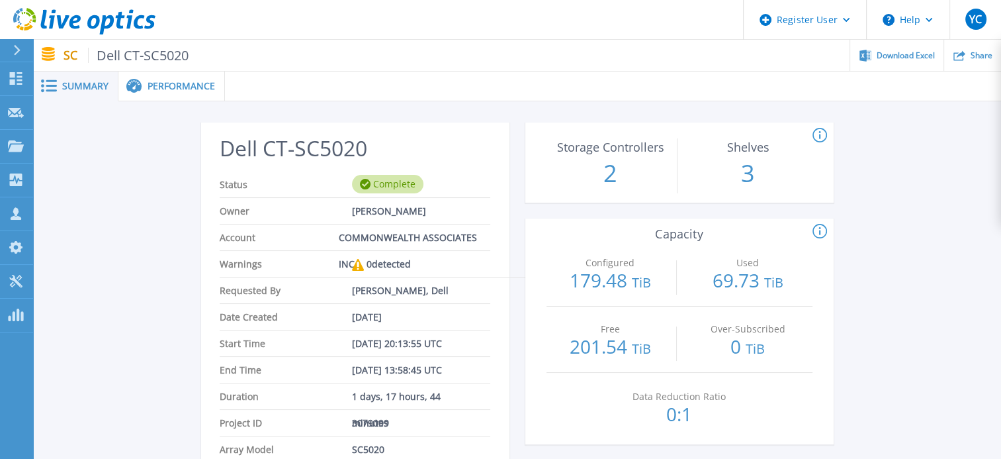
drag, startPoint x: 159, startPoint y: 90, endPoint x: 150, endPoint y: 89, distance: 9.4
click at [150, 89] on span "Performance" at bounding box center [182, 85] width 68 height 9
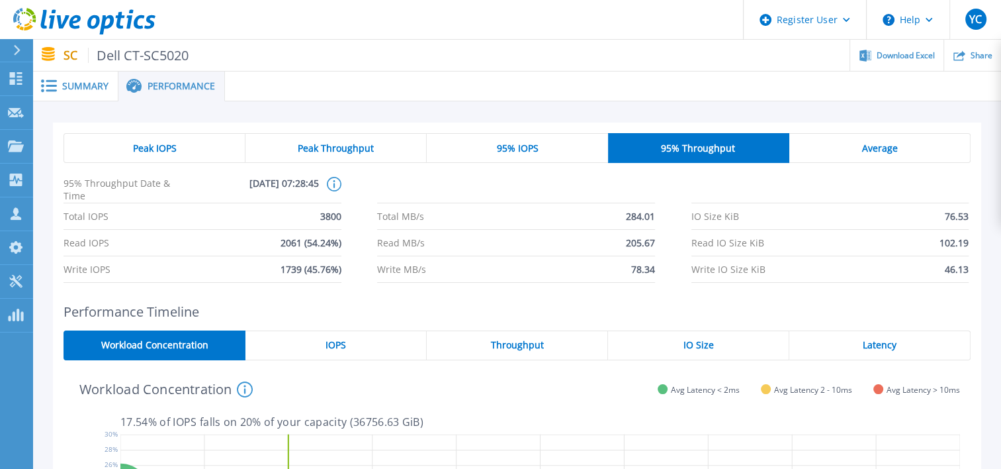
drag, startPoint x: 150, startPoint y: 89, endPoint x: 52, endPoint y: 78, distance: 97.9
click at [52, 78] on div "Summary" at bounding box center [75, 86] width 85 height 30
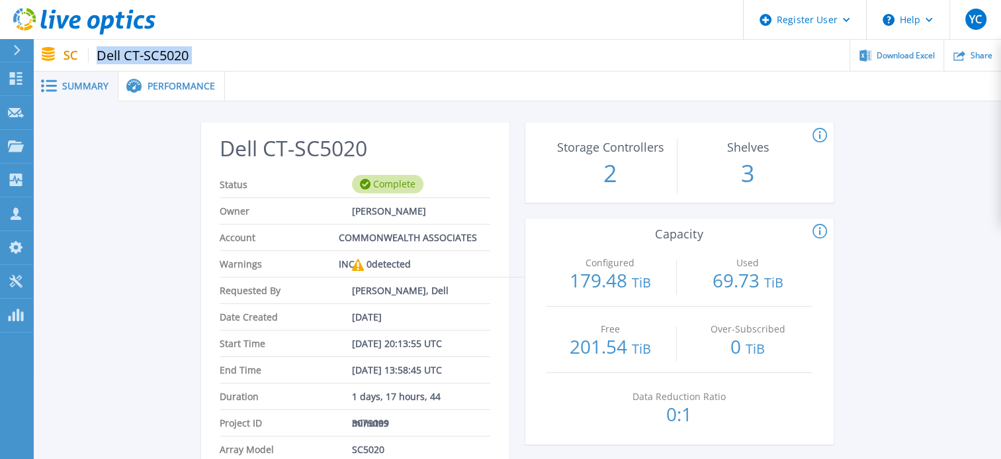
drag, startPoint x: 197, startPoint y: 60, endPoint x: 98, endPoint y: 60, distance: 99.3
click at [98, 60] on div "SC Dell CT-SC5020 Download Excel Share" at bounding box center [517, 55] width 968 height 31
copy div "Dell CT-SC5020"
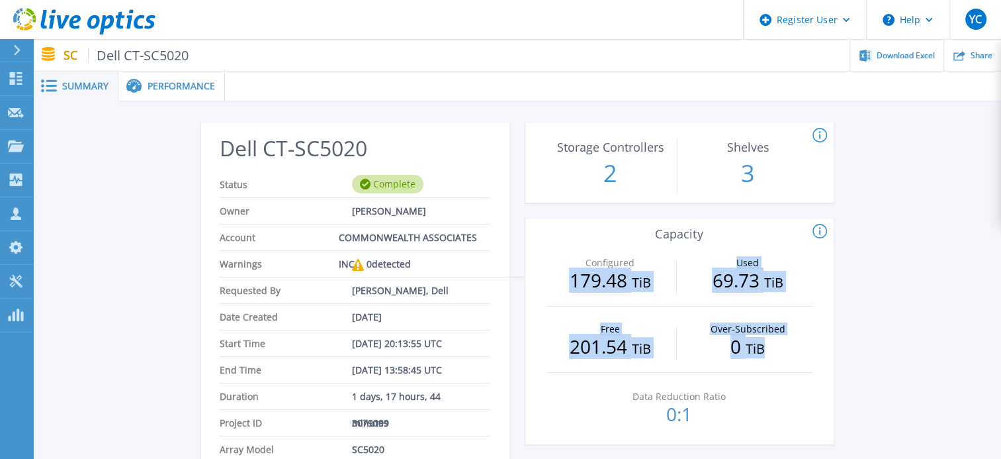
drag, startPoint x: 692, startPoint y: 281, endPoint x: 788, endPoint y: 339, distance: 112.3
click at [788, 339] on div "Configured 179.48 TiB Used 69.73 TiB Free 201.54 TiB Over-Subscribed 0 TiB Data…" at bounding box center [680, 342] width 308 height 204
drag, startPoint x: 788, startPoint y: 339, endPoint x: 870, endPoint y: 347, distance: 82.5
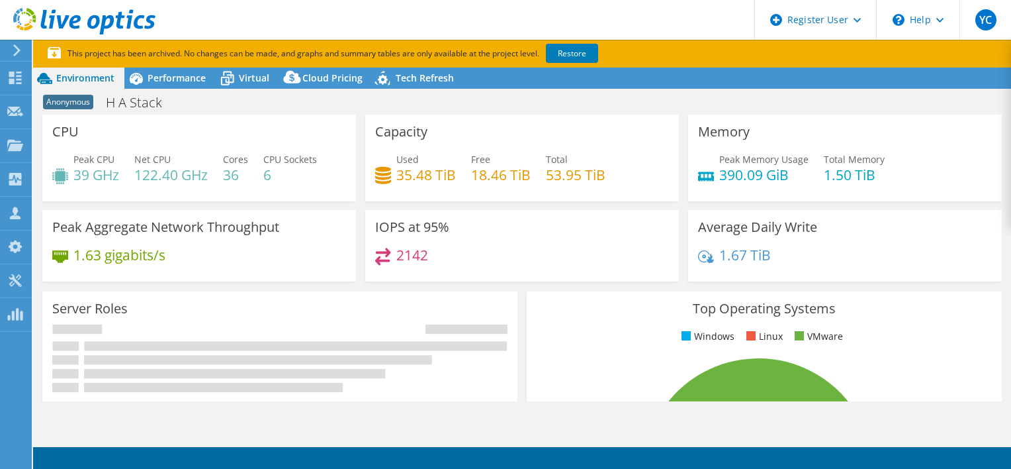
select select "USD"
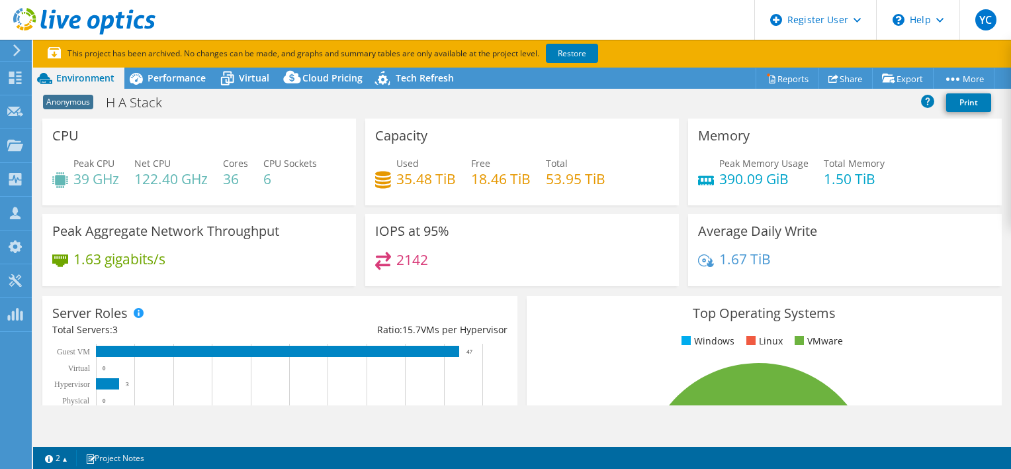
click at [77, 18] on use at bounding box center [84, 21] width 142 height 26
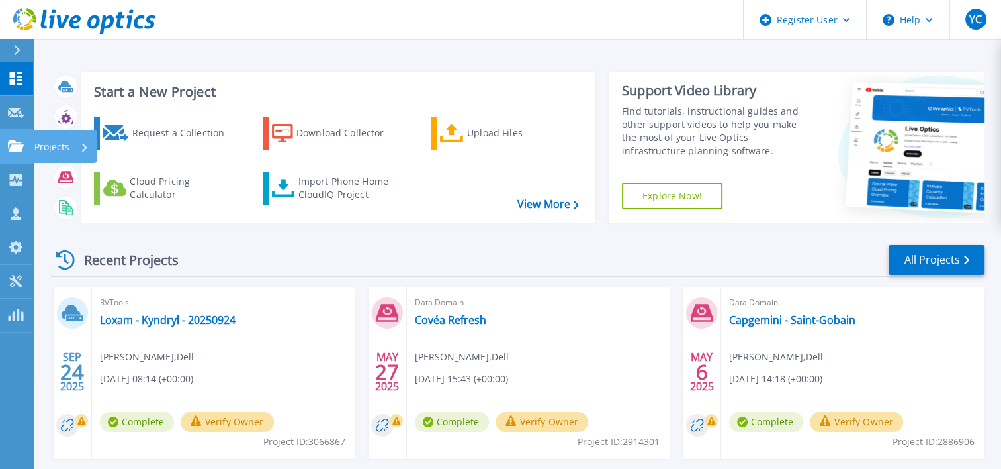
click at [12, 138] on link "Projects Projects" at bounding box center [16, 147] width 33 height 34
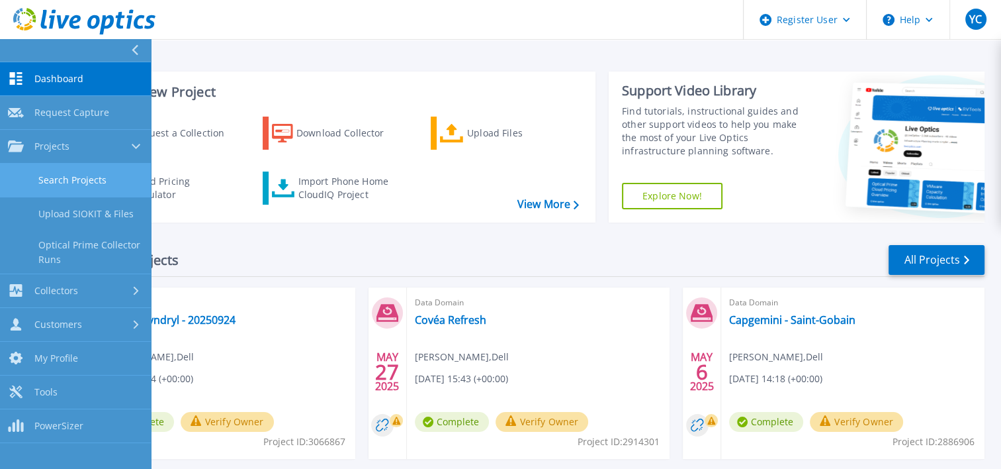
click at [79, 173] on link "Search Projects" at bounding box center [75, 180] width 151 height 34
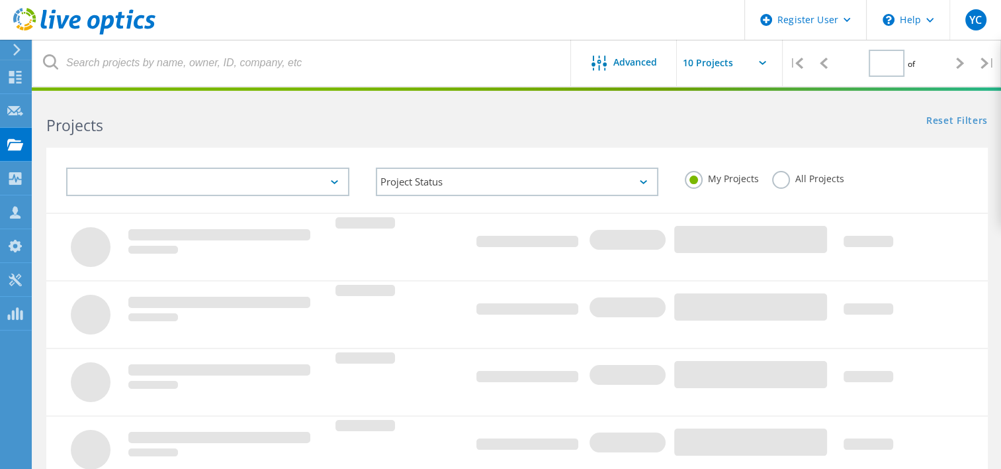
type input "1"
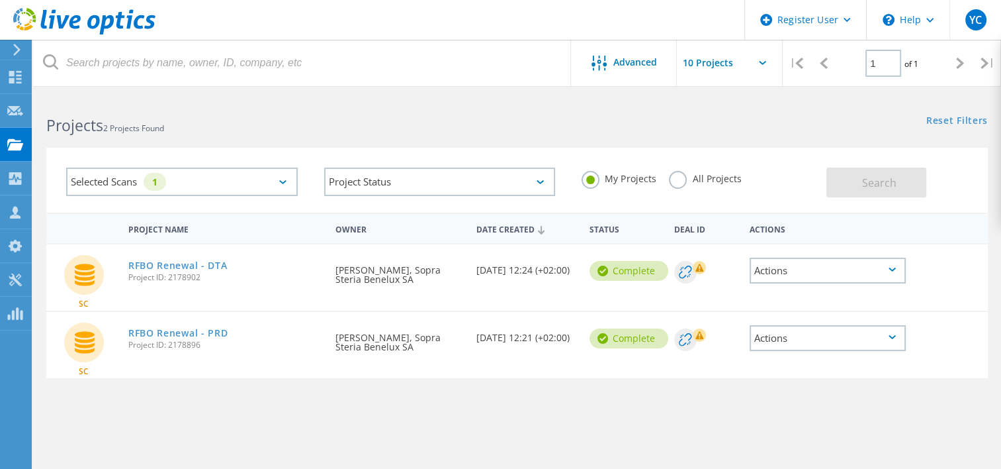
drag, startPoint x: 298, startPoint y: 179, endPoint x: 289, endPoint y: 179, distance: 8.6
click at [297, 179] on div "Selected Scans 1" at bounding box center [182, 181] width 258 height 55
click at [289, 179] on div "Selected Scans 1" at bounding box center [182, 181] width 232 height 28
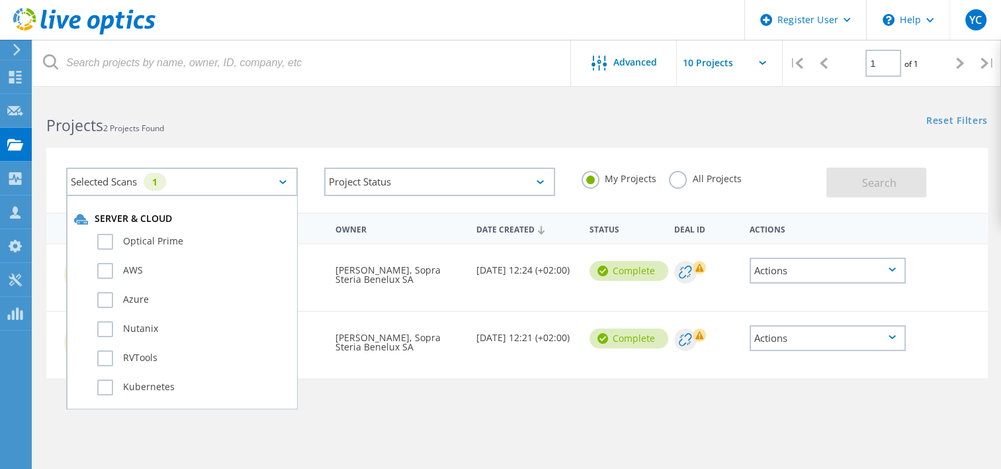
click at [267, 179] on div "Selected Scans 1" at bounding box center [182, 181] width 232 height 28
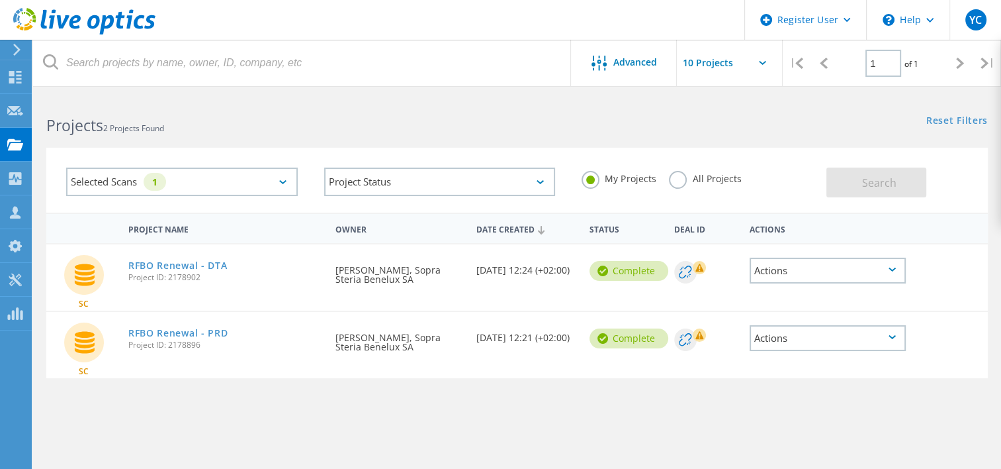
click at [680, 180] on label "All Projects" at bounding box center [705, 177] width 72 height 13
click at [0, 0] on input "All Projects" at bounding box center [0, 0] width 0 height 0
click at [237, 182] on div "Selected Scans 1" at bounding box center [182, 181] width 232 height 28
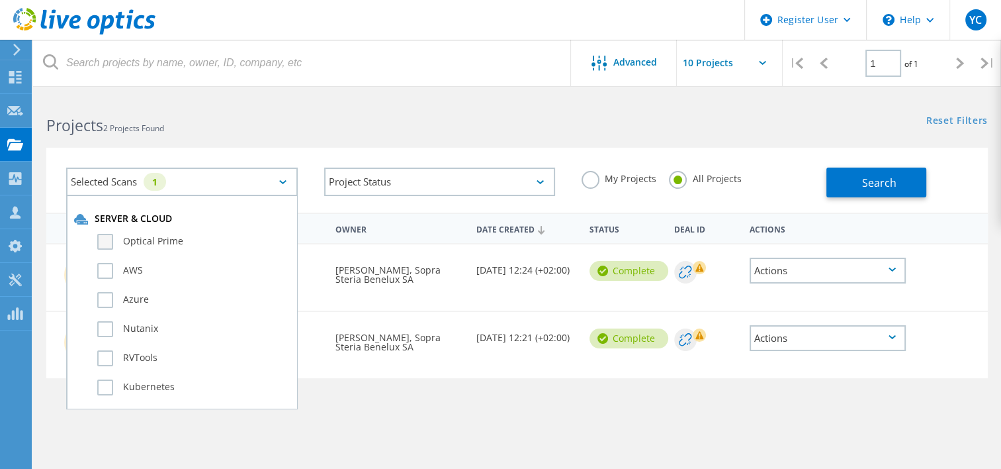
click at [148, 243] on label "Optical Prime" at bounding box center [193, 242] width 193 height 16
click at [0, 0] on input "Optical Prime" at bounding box center [0, 0] width 0 height 0
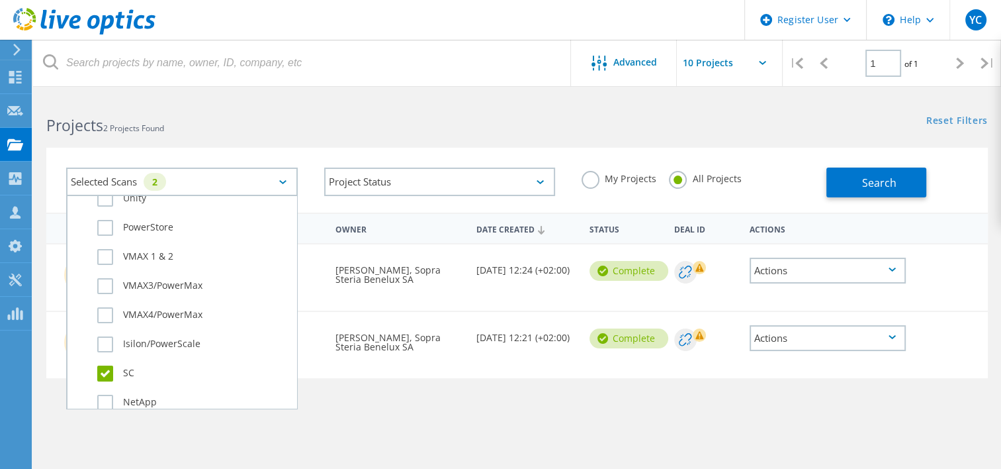
scroll to position [397, 0]
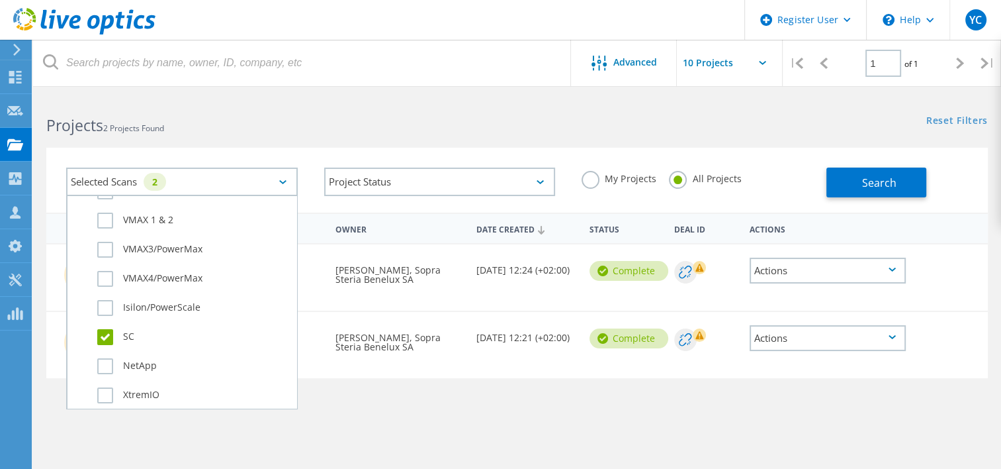
click at [128, 329] on label "SC" at bounding box center [193, 337] width 193 height 16
click at [0, 0] on input "SC" at bounding box center [0, 0] width 0 height 0
click at [839, 173] on button "Search" at bounding box center [877, 182] width 100 height 30
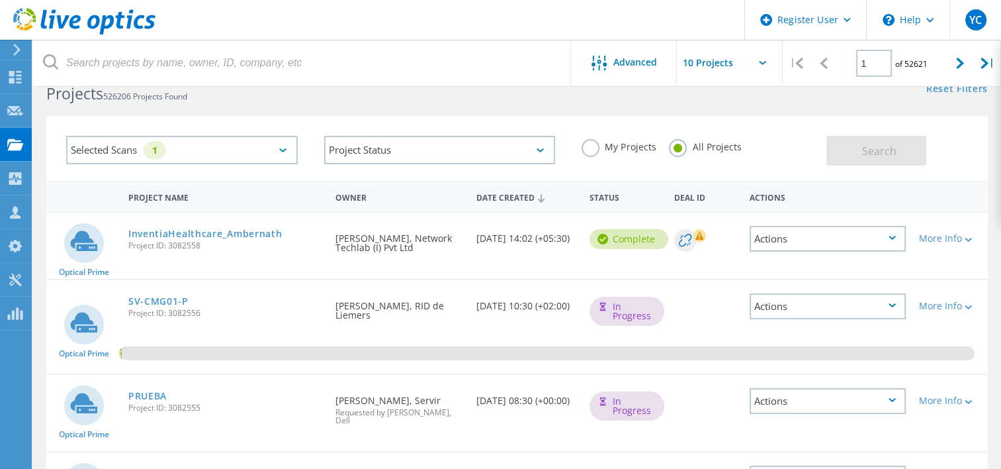
scroll to position [0, 0]
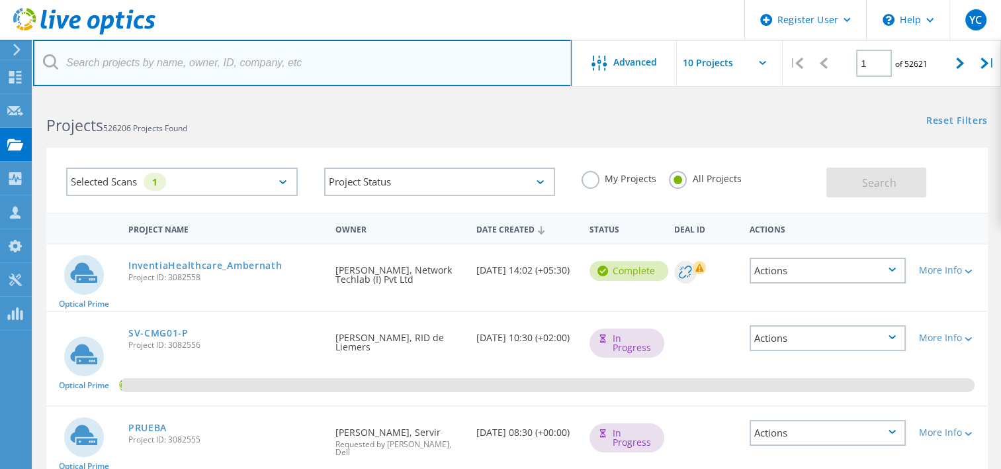
click at [245, 62] on input "text" at bounding box center [302, 63] width 539 height 46
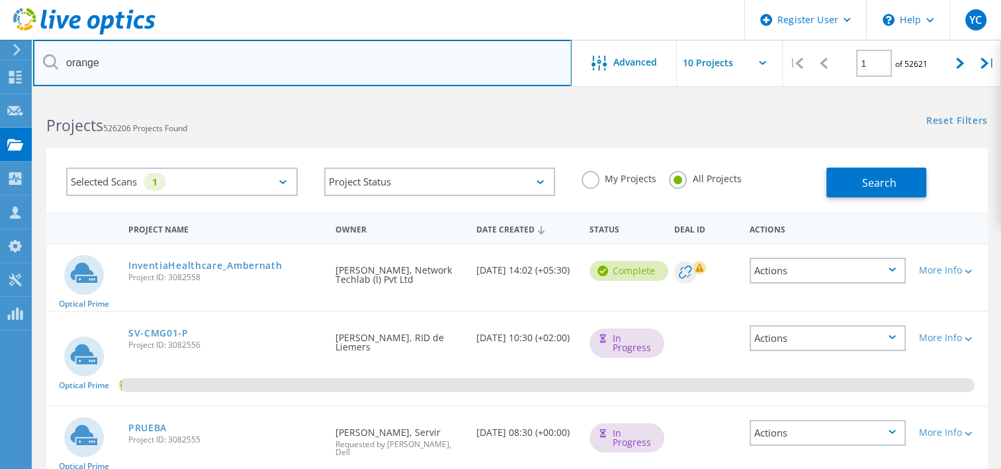
type input "orange"
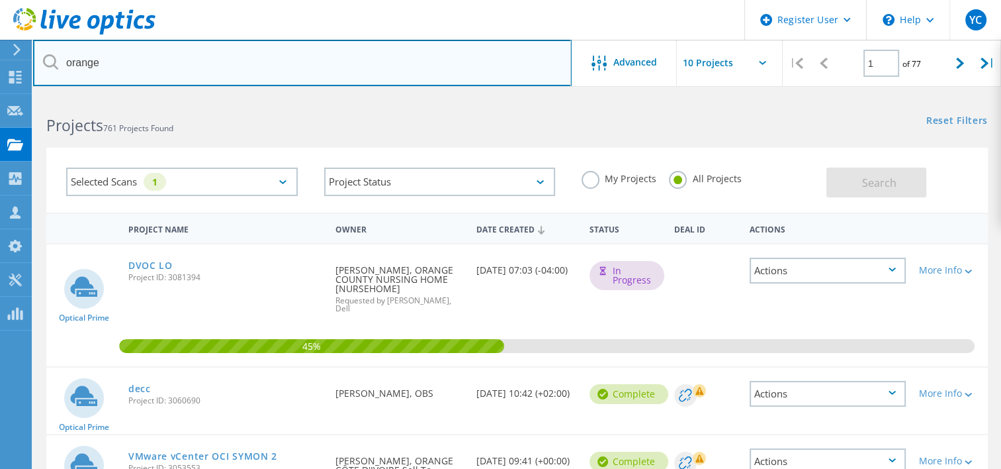
click at [232, 50] on input "orange" at bounding box center [302, 63] width 539 height 46
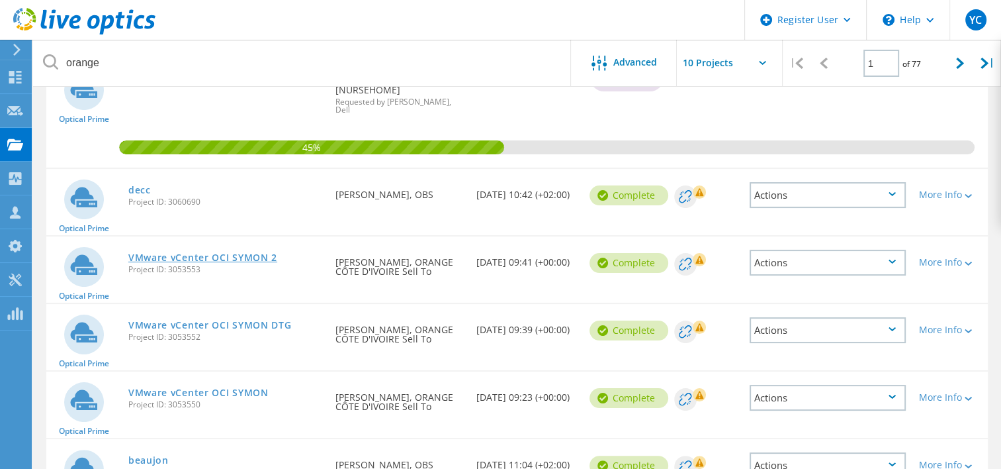
scroll to position [265, 0]
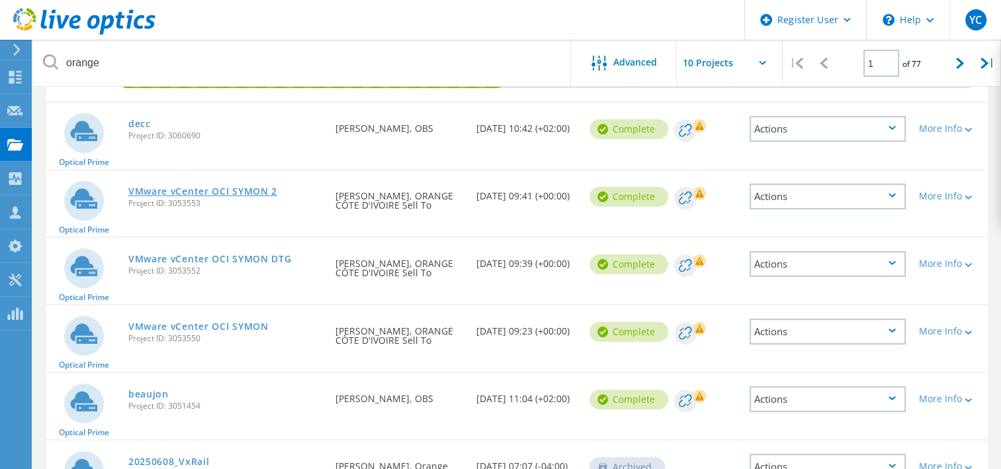
click at [226, 191] on link "VMware vCenter OCI SYMON 2" at bounding box center [202, 191] width 149 height 9
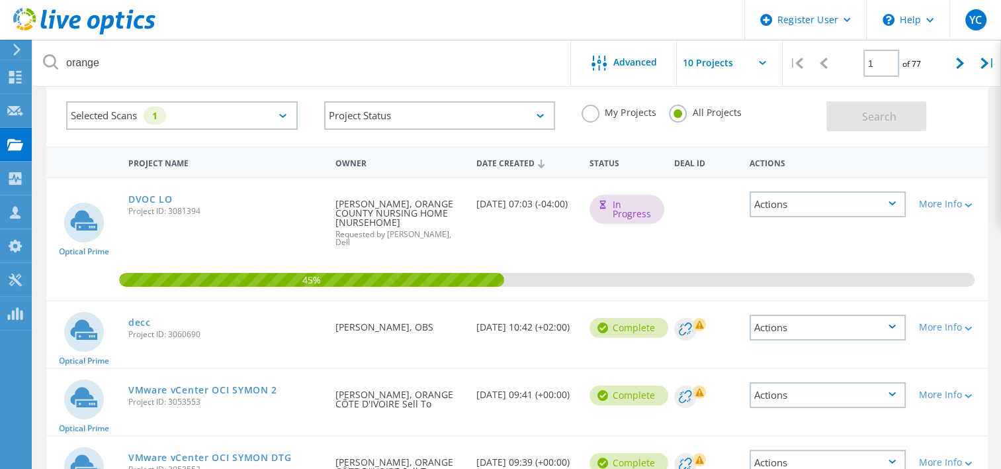
scroll to position [331, 0]
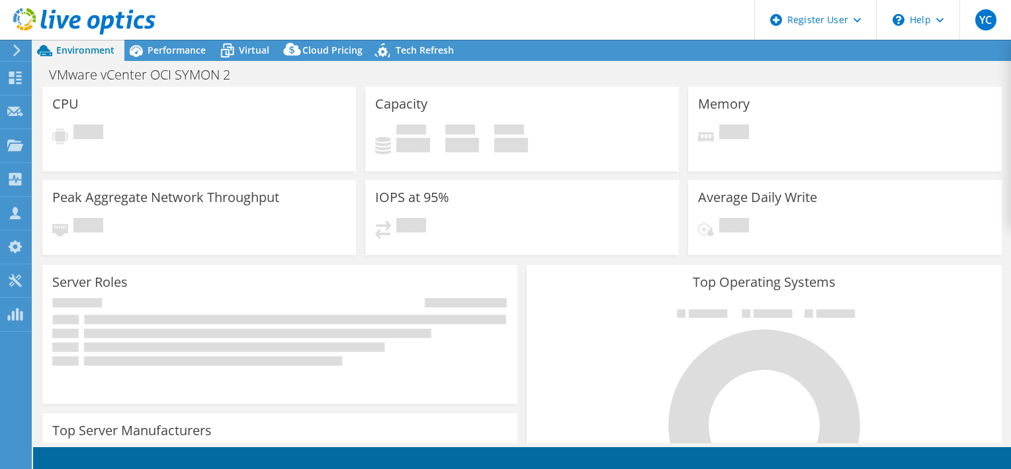
select select "USD"
